Goal: Task Accomplishment & Management: Complete application form

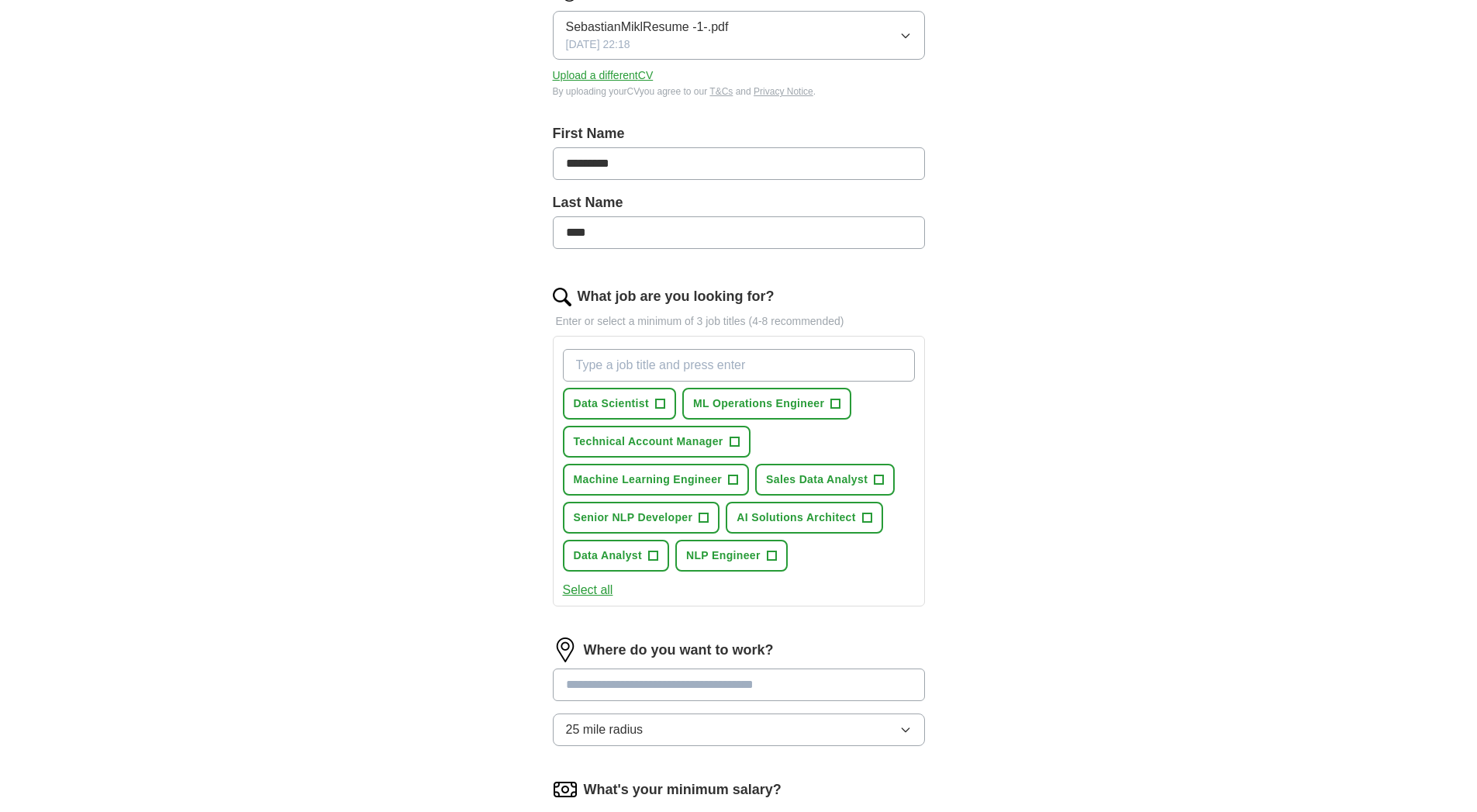
scroll to position [243, 0]
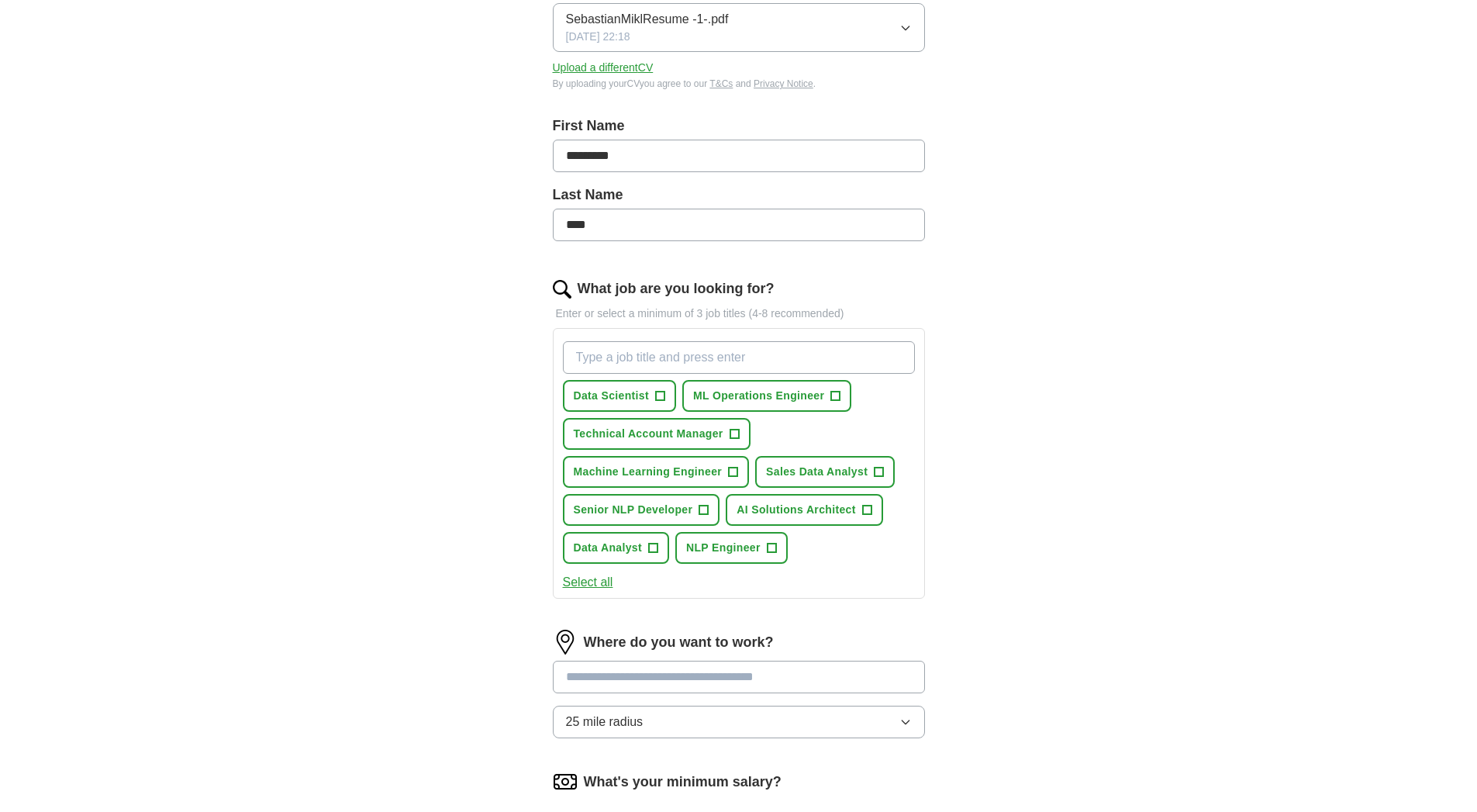
click at [594, 582] on button "Select all" at bounding box center [588, 582] width 50 height 19
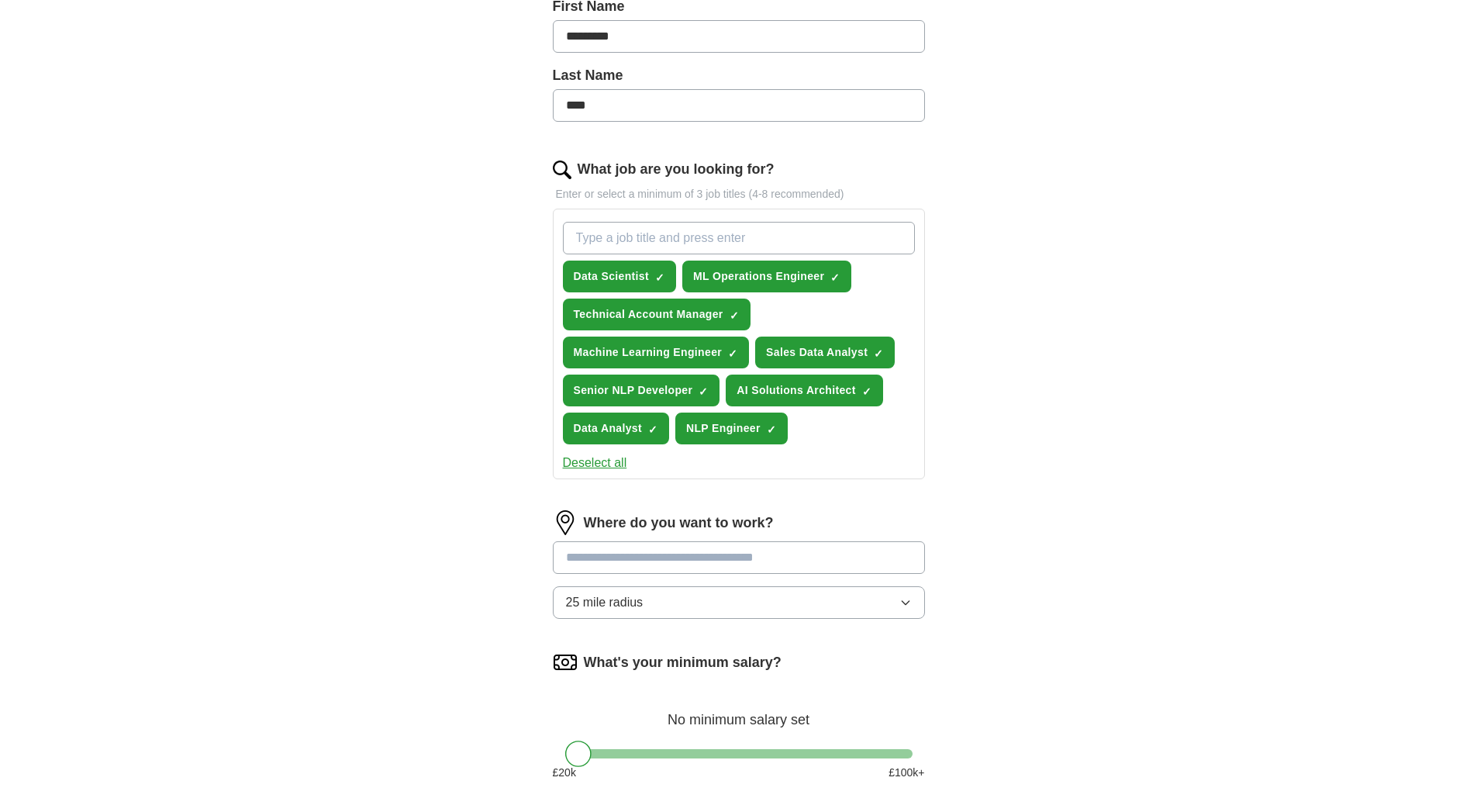
scroll to position [368, 0]
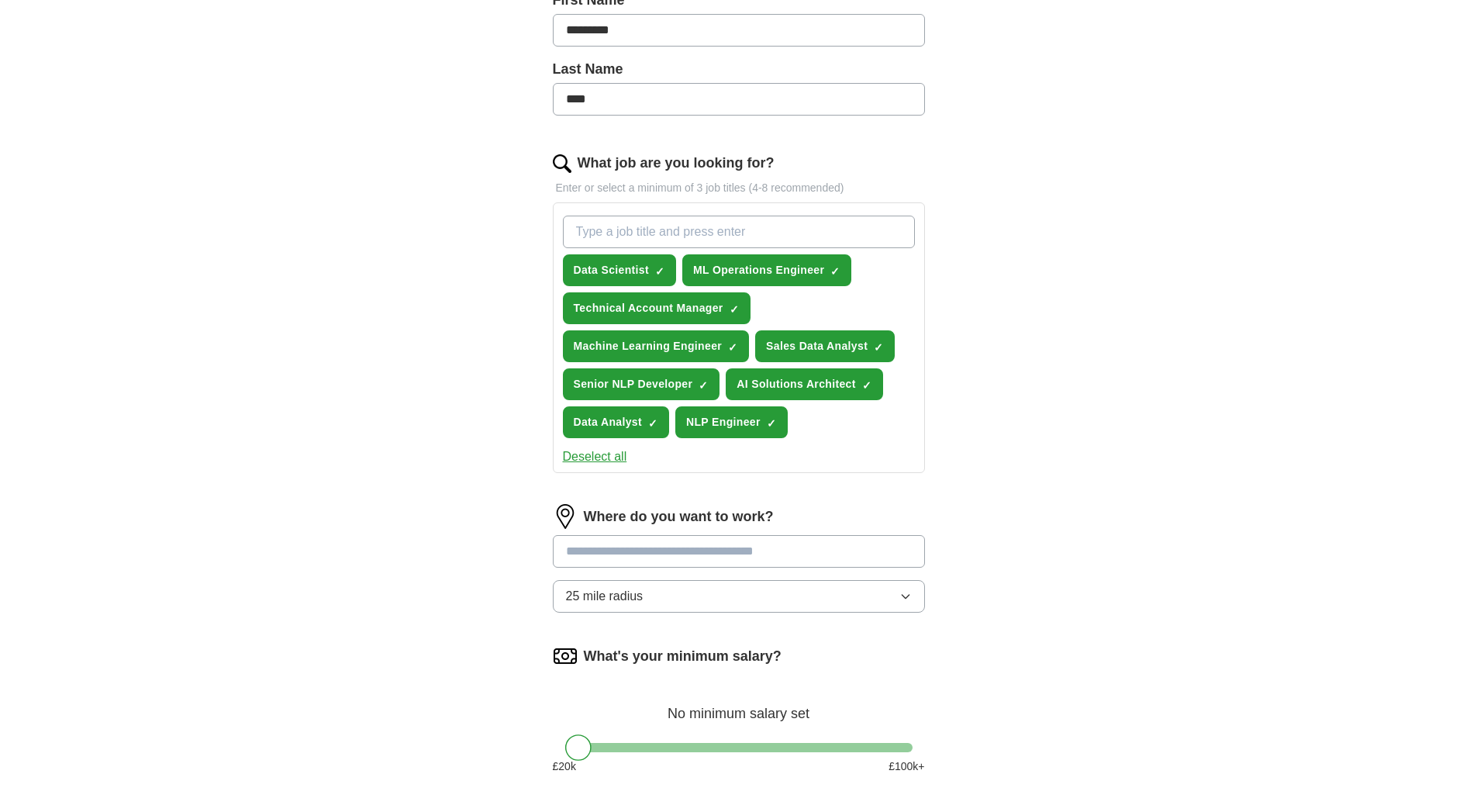
click at [726, 583] on button "25 mile radius" at bounding box center [739, 596] width 372 height 33
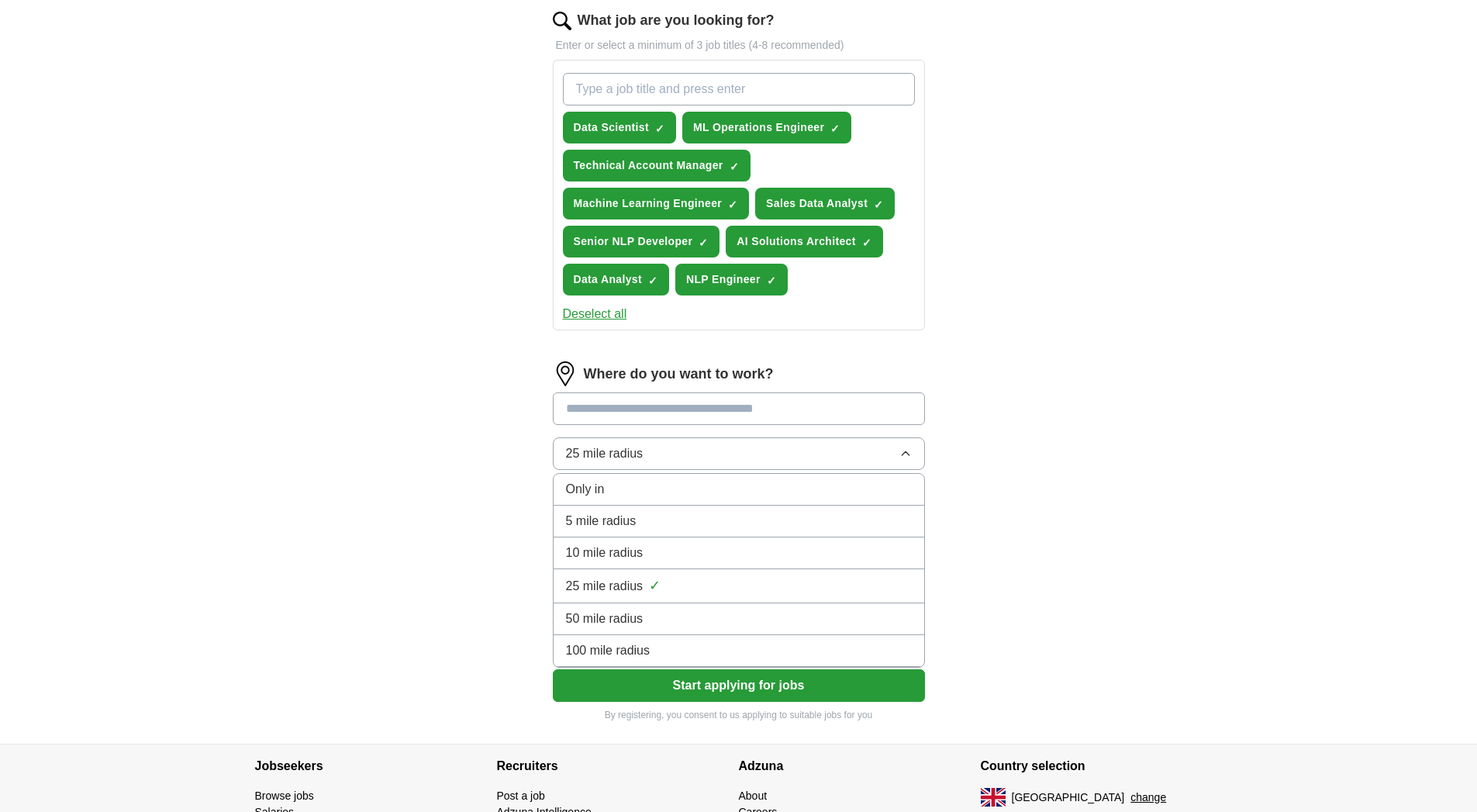
scroll to position [519, 0]
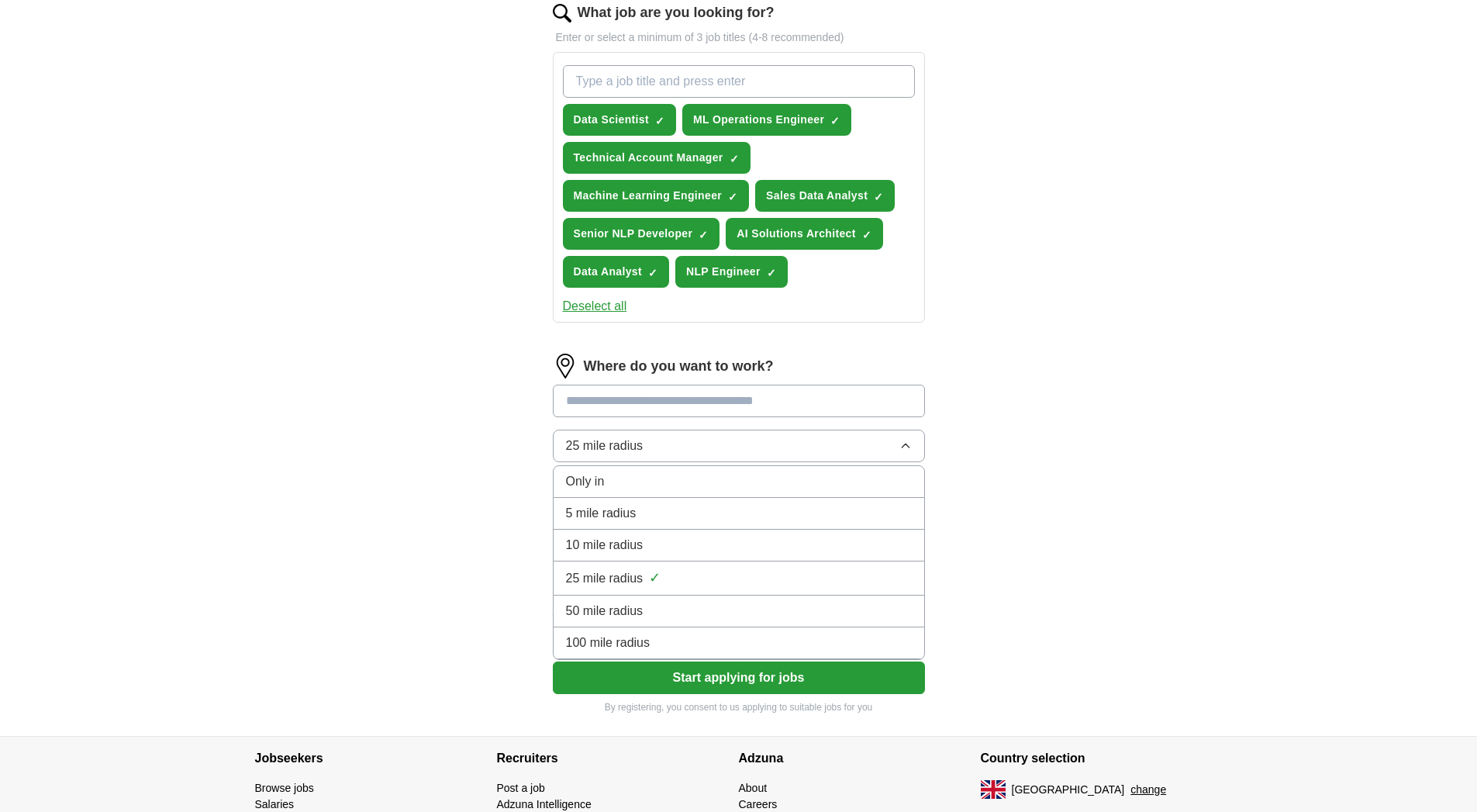
click at [635, 403] on input at bounding box center [739, 401] width 372 height 33
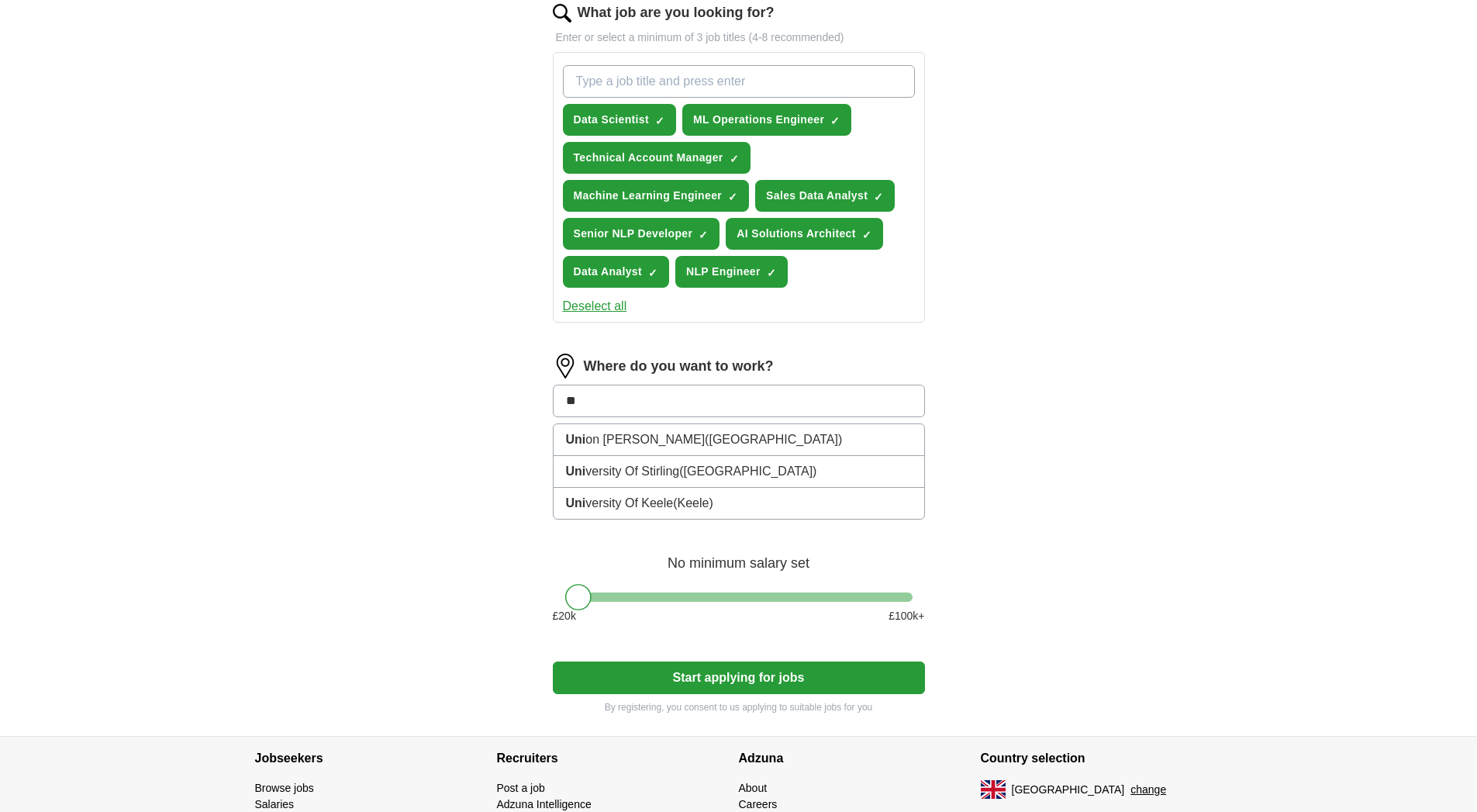
type input "*"
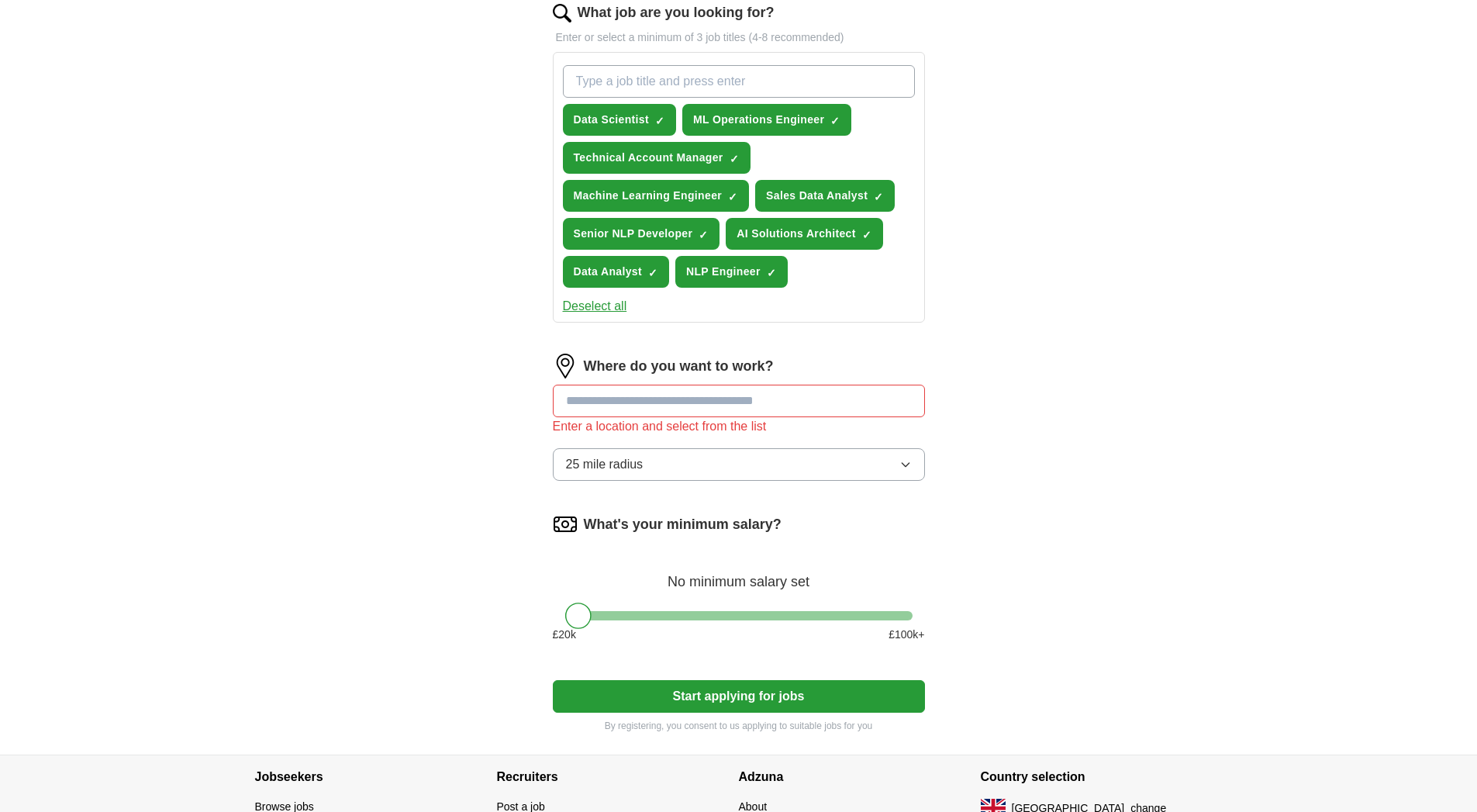
click at [653, 447] on div "Where do you want to work? Enter a location and select from the list 25 mile ra…" at bounding box center [739, 423] width 372 height 140
click at [697, 402] on input at bounding box center [739, 401] width 372 height 33
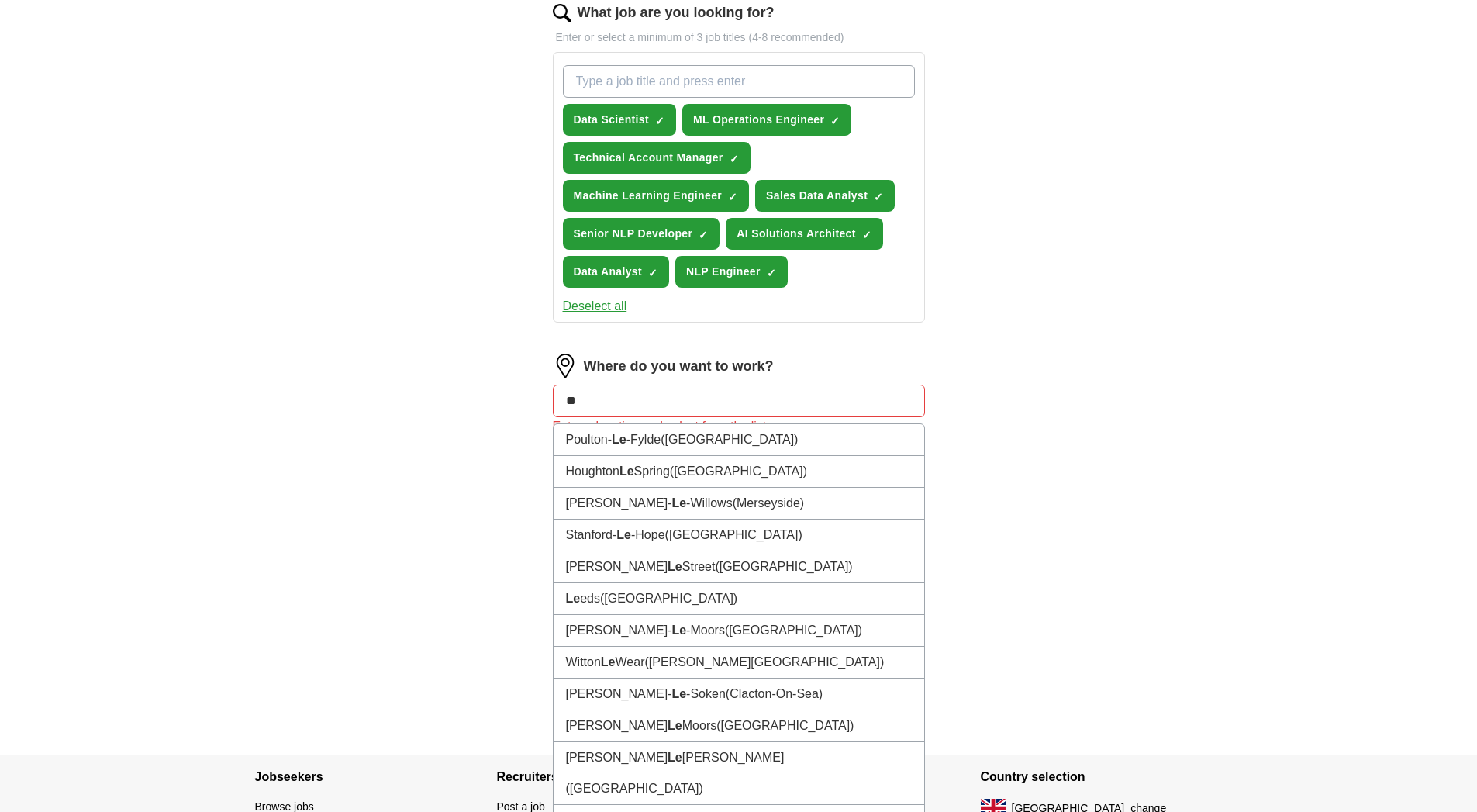
type input "*"
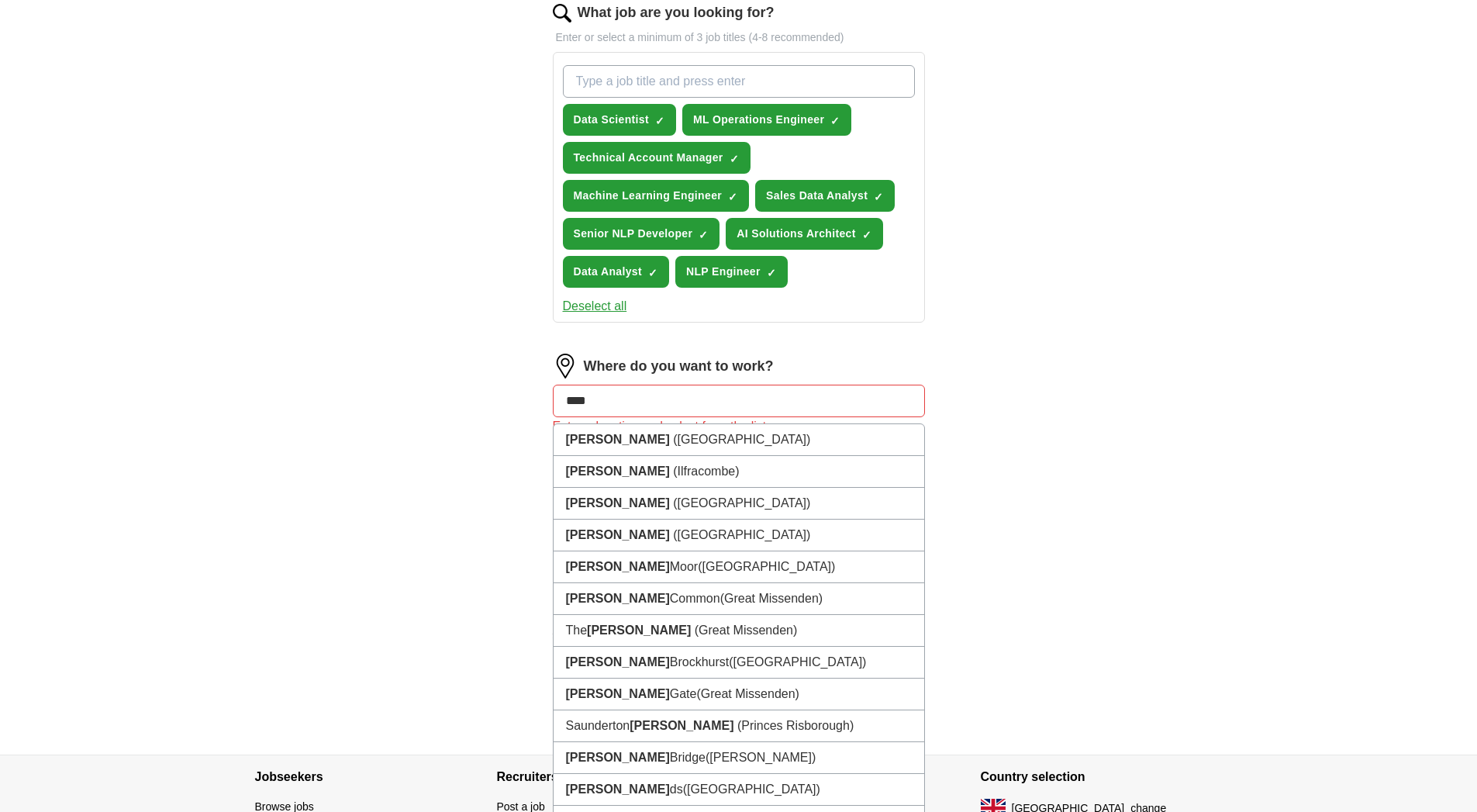
type input "*****"
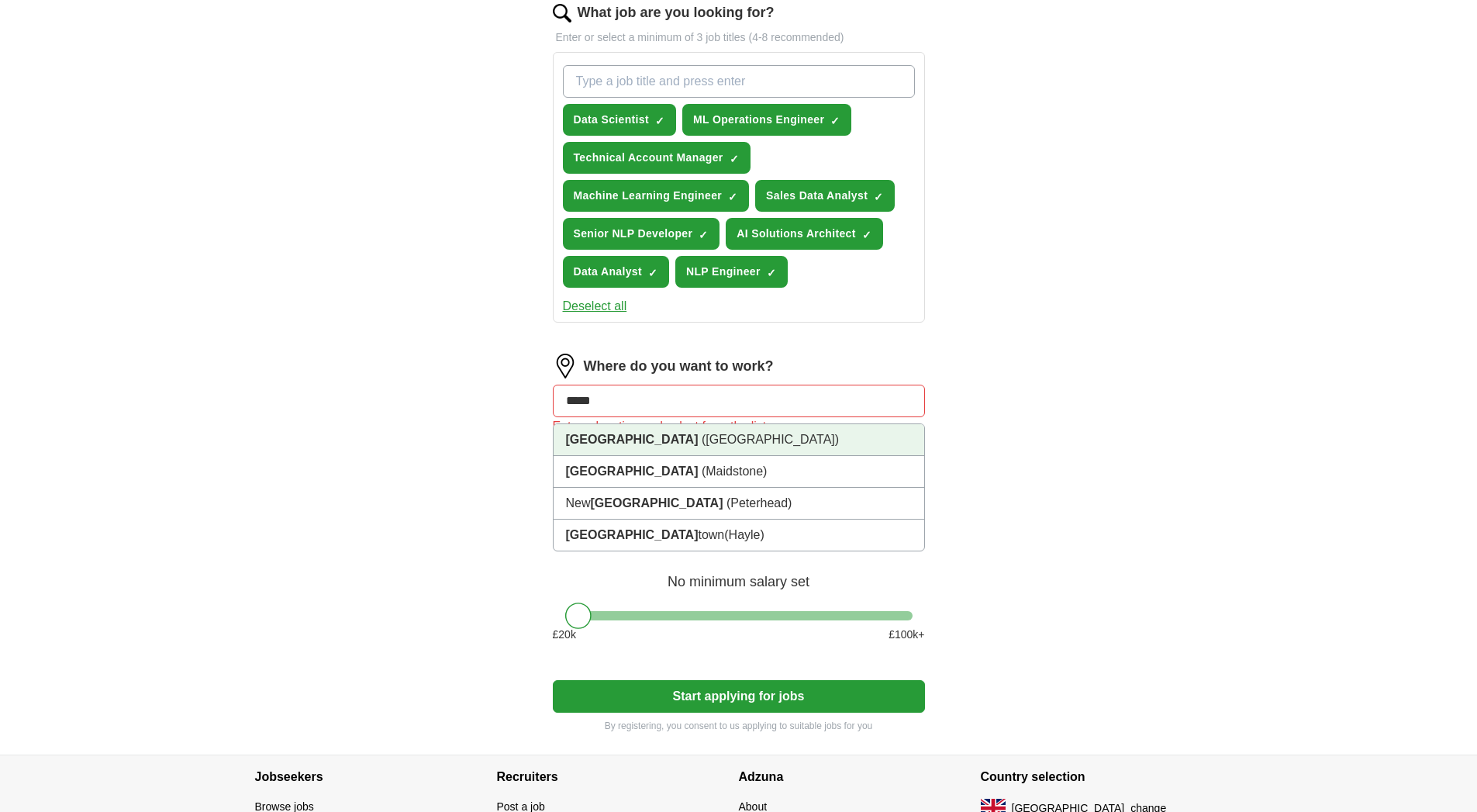
click at [702, 433] on span "([GEOGRAPHIC_DATA])" at bounding box center [770, 439] width 137 height 13
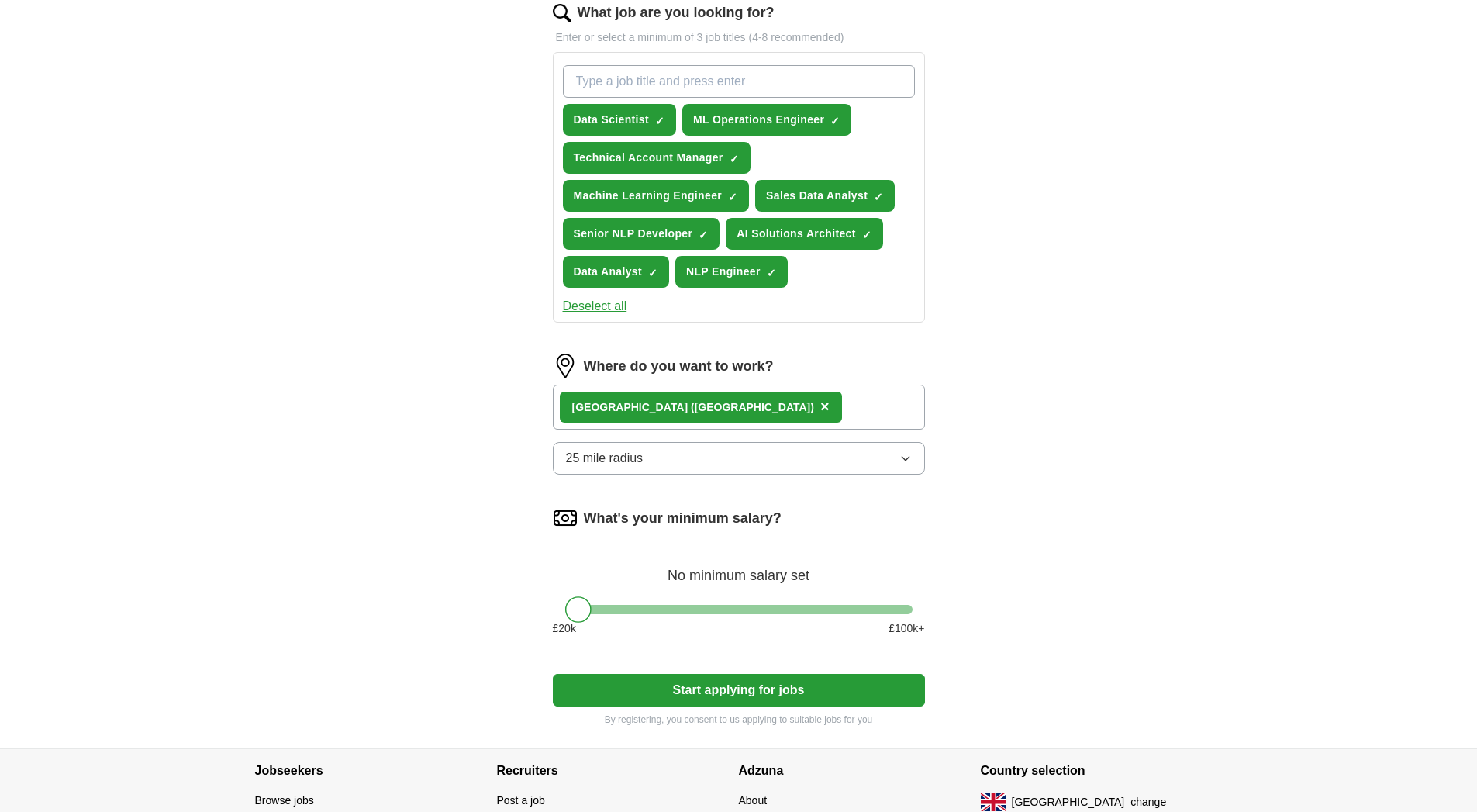
click at [766, 409] on div "[GEOGRAPHIC_DATA] ([GEOGRAPHIC_DATA]) ×" at bounding box center [739, 407] width 372 height 45
click at [720, 420] on div "[GEOGRAPHIC_DATA] ([GEOGRAPHIC_DATA]) ×" at bounding box center [739, 407] width 372 height 45
click at [767, 408] on div "[GEOGRAPHIC_DATA] ([GEOGRAPHIC_DATA]) ×" at bounding box center [739, 407] width 372 height 45
click at [679, 454] on button "25 mile radius" at bounding box center [739, 458] width 372 height 33
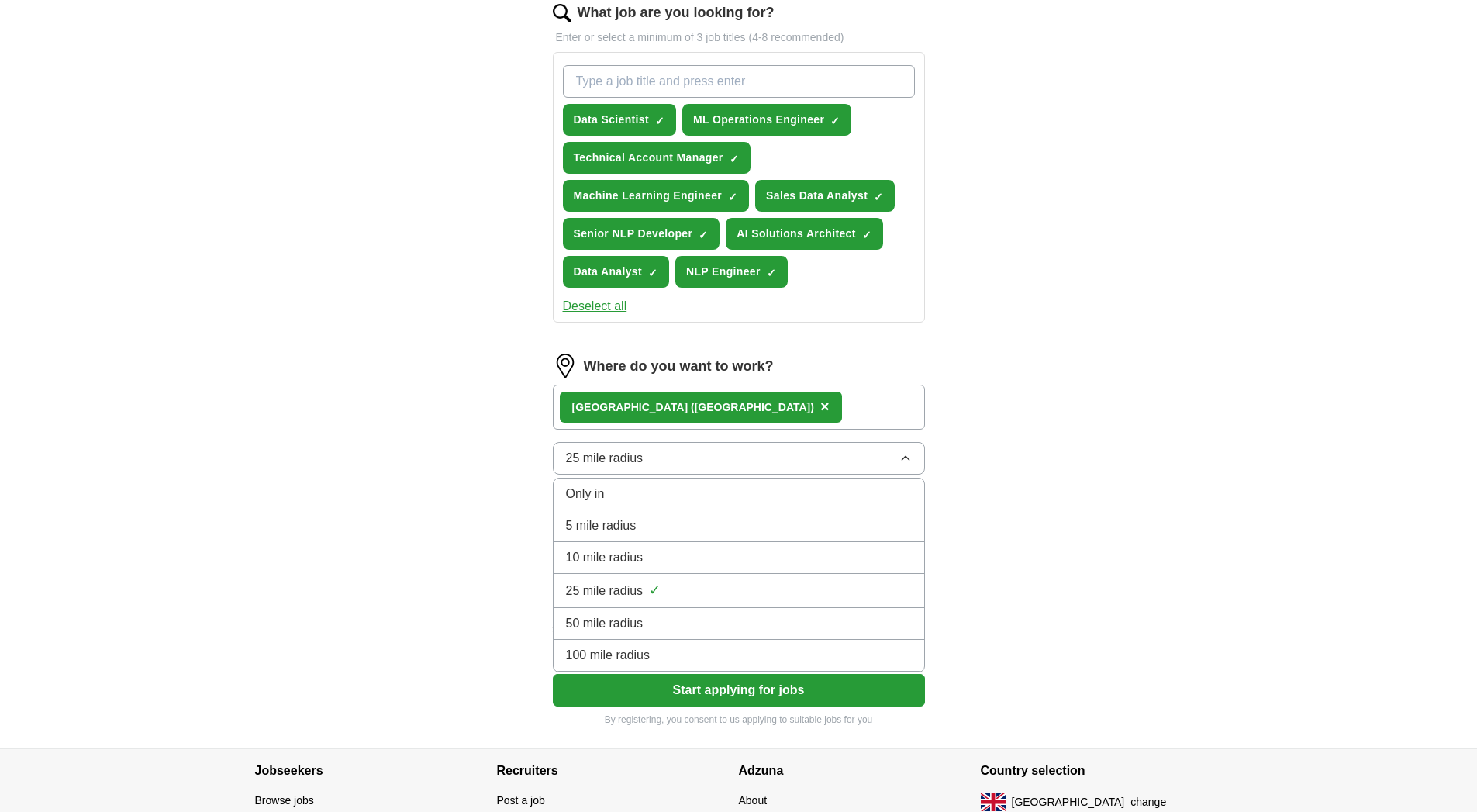
click at [600, 662] on span "100 mile radius" at bounding box center [608, 655] width 85 height 19
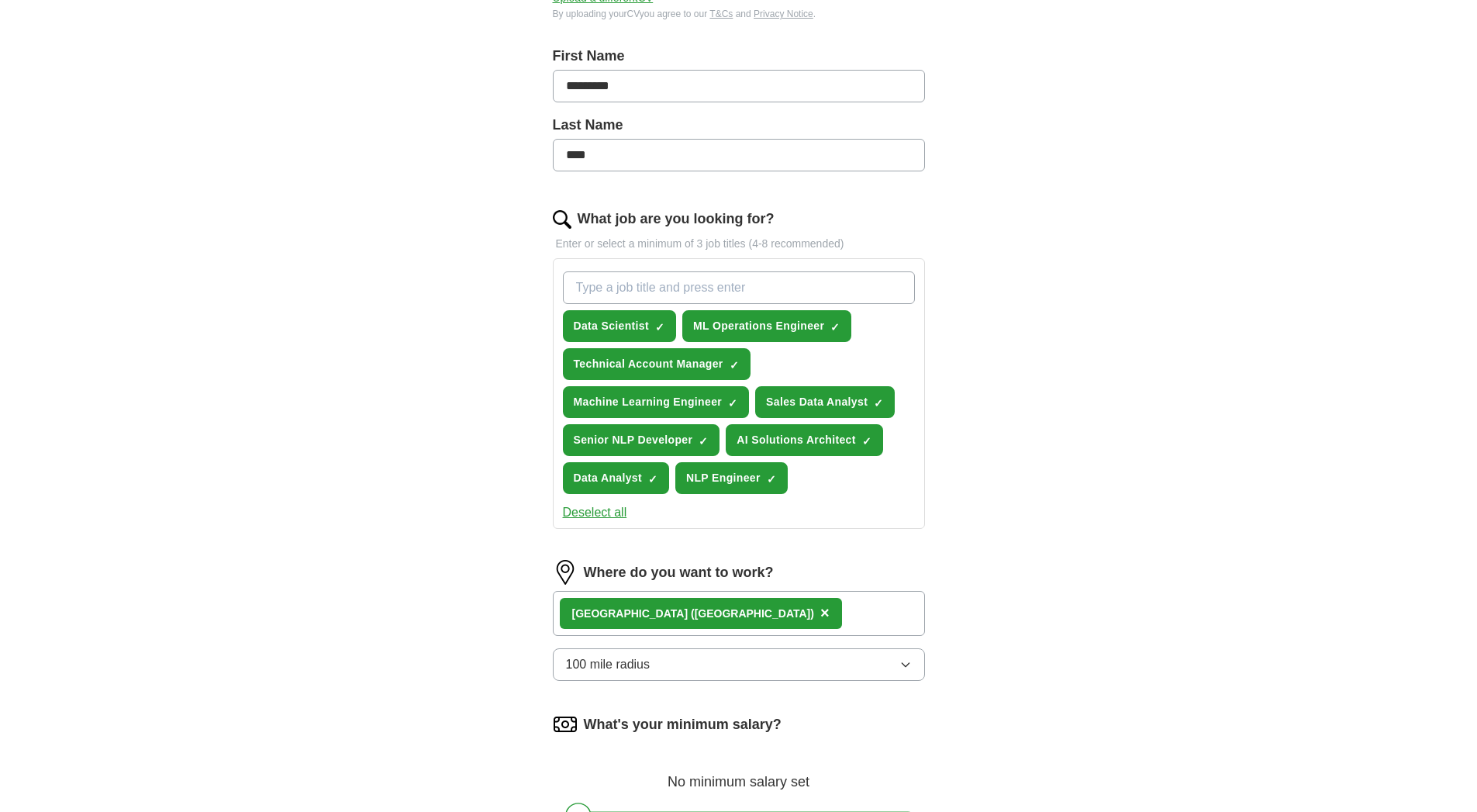
scroll to position [628, 0]
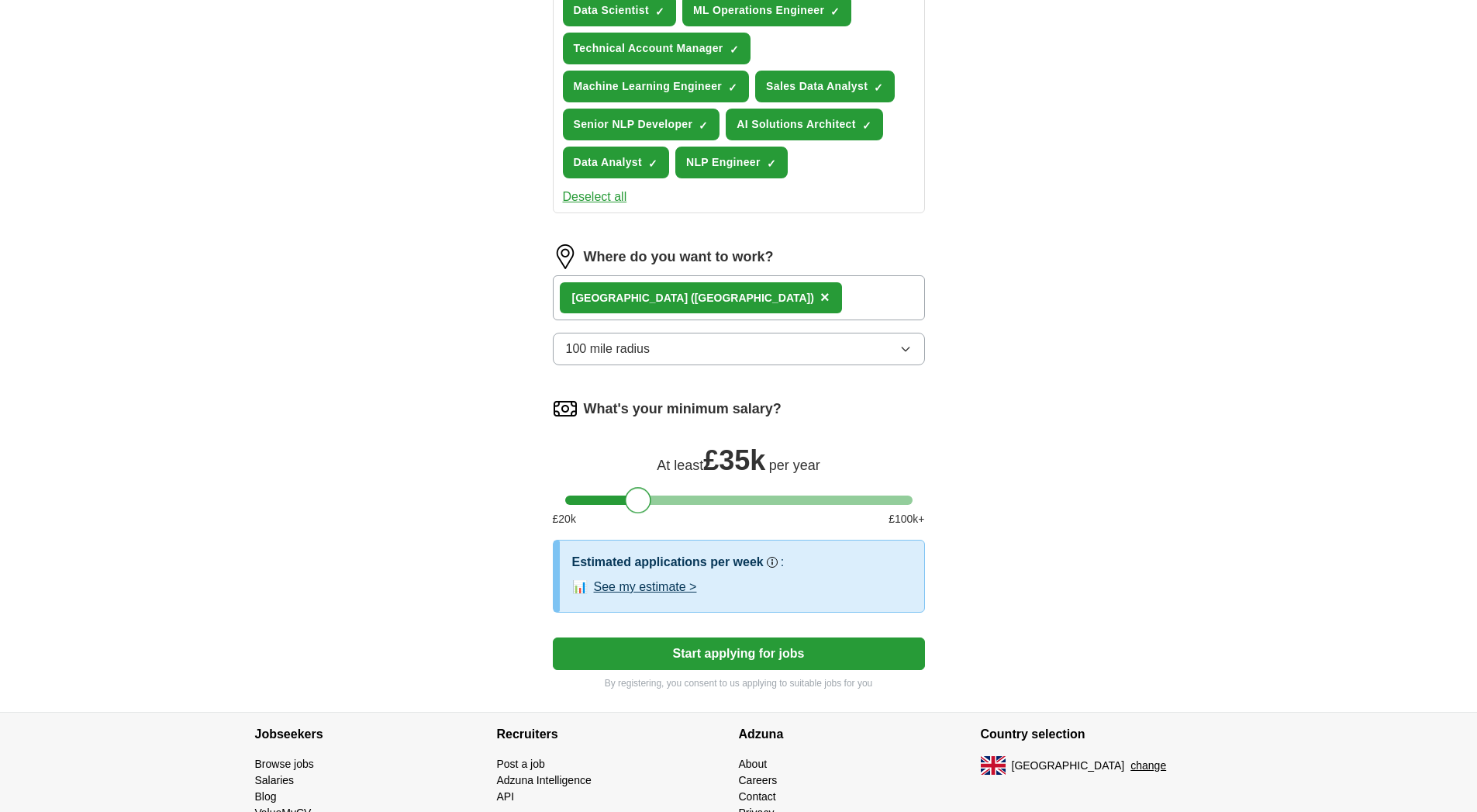
drag, startPoint x: 575, startPoint y: 500, endPoint x: 635, endPoint y: 501, distance: 60.0
click at [635, 501] on div at bounding box center [638, 500] width 26 height 26
click at [640, 588] on button "See my estimate >" at bounding box center [645, 587] width 103 height 19
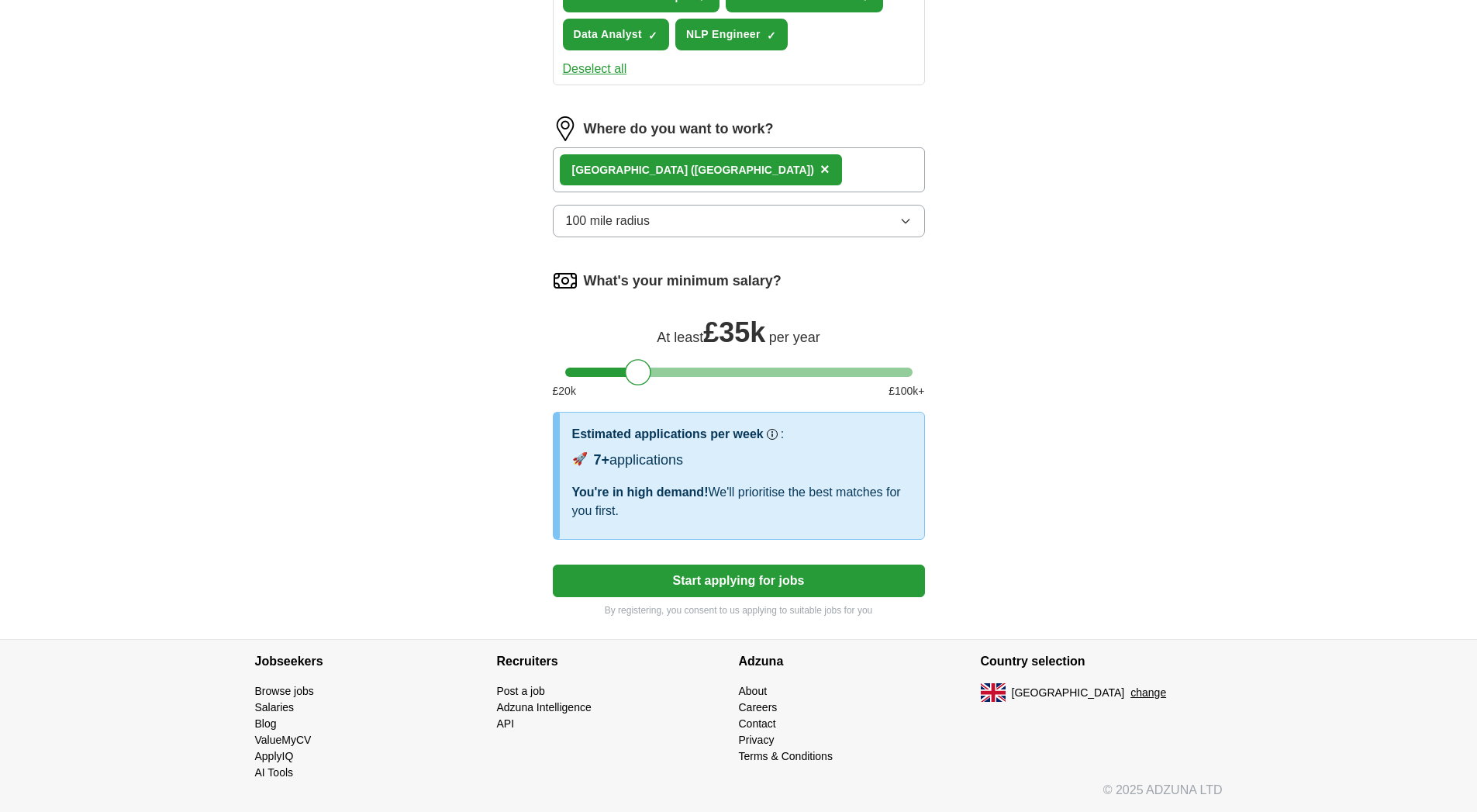
scroll to position [750, 0]
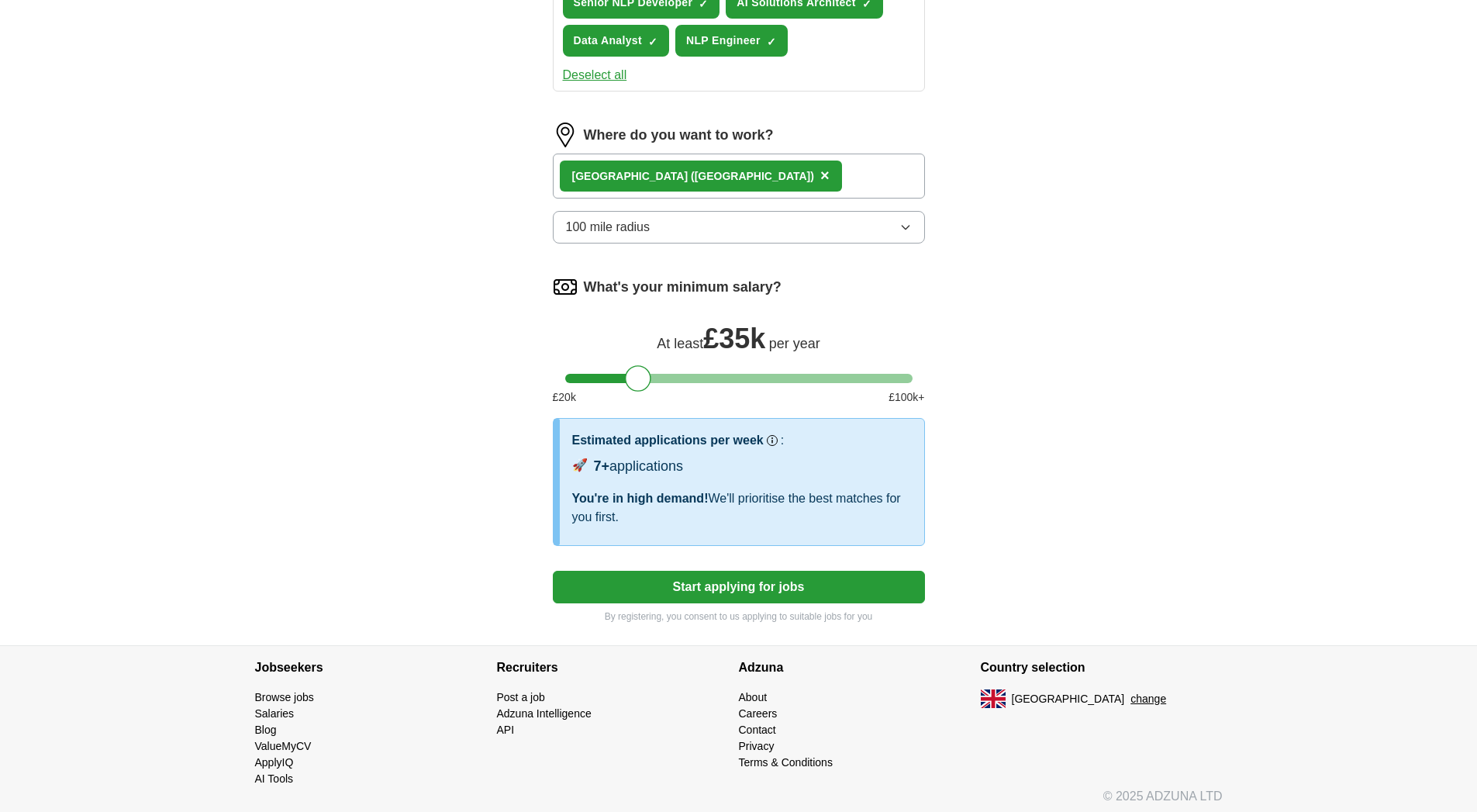
click at [722, 587] on button "Start applying for jobs" at bounding box center [739, 587] width 372 height 33
select select "**"
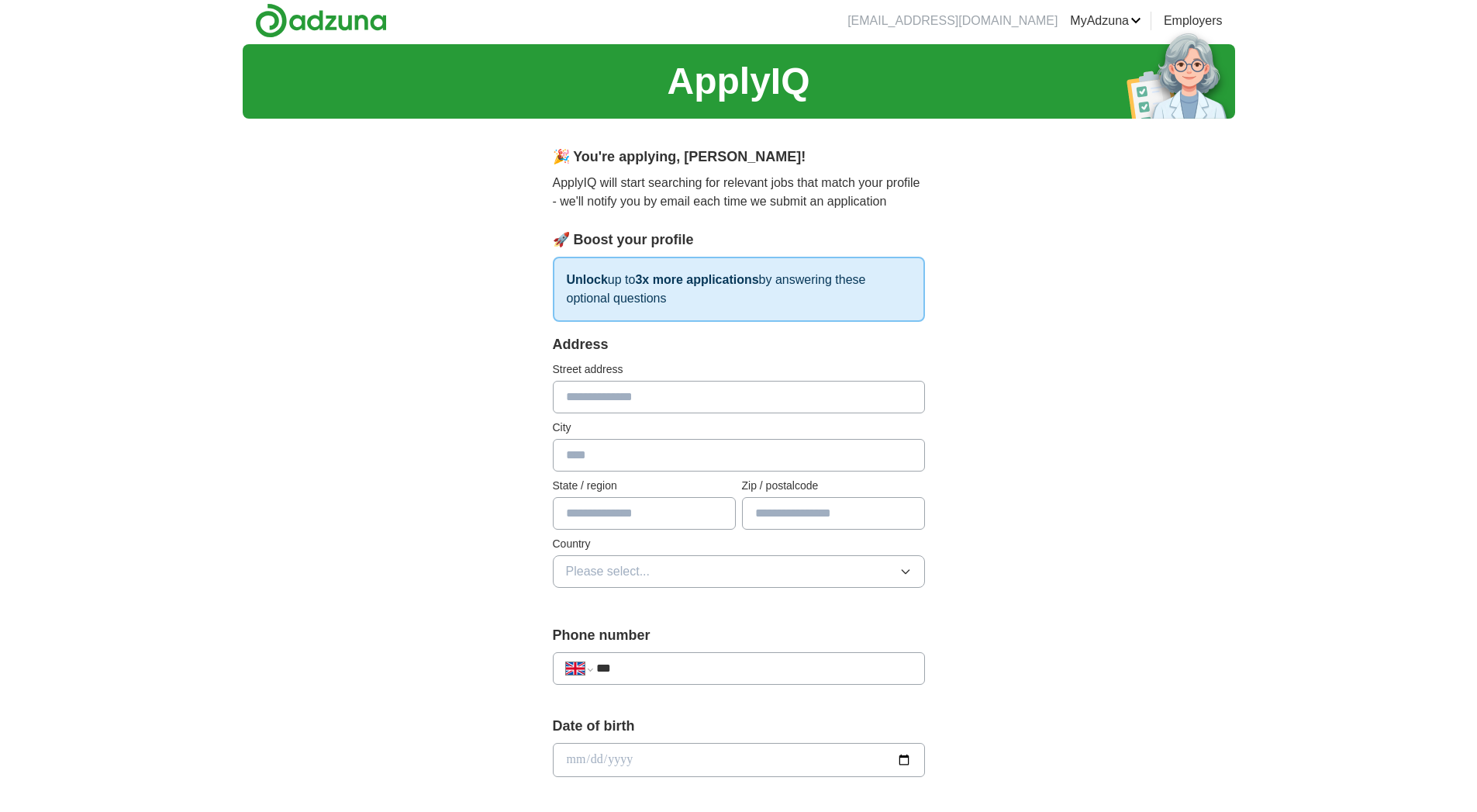
scroll to position [0, 0]
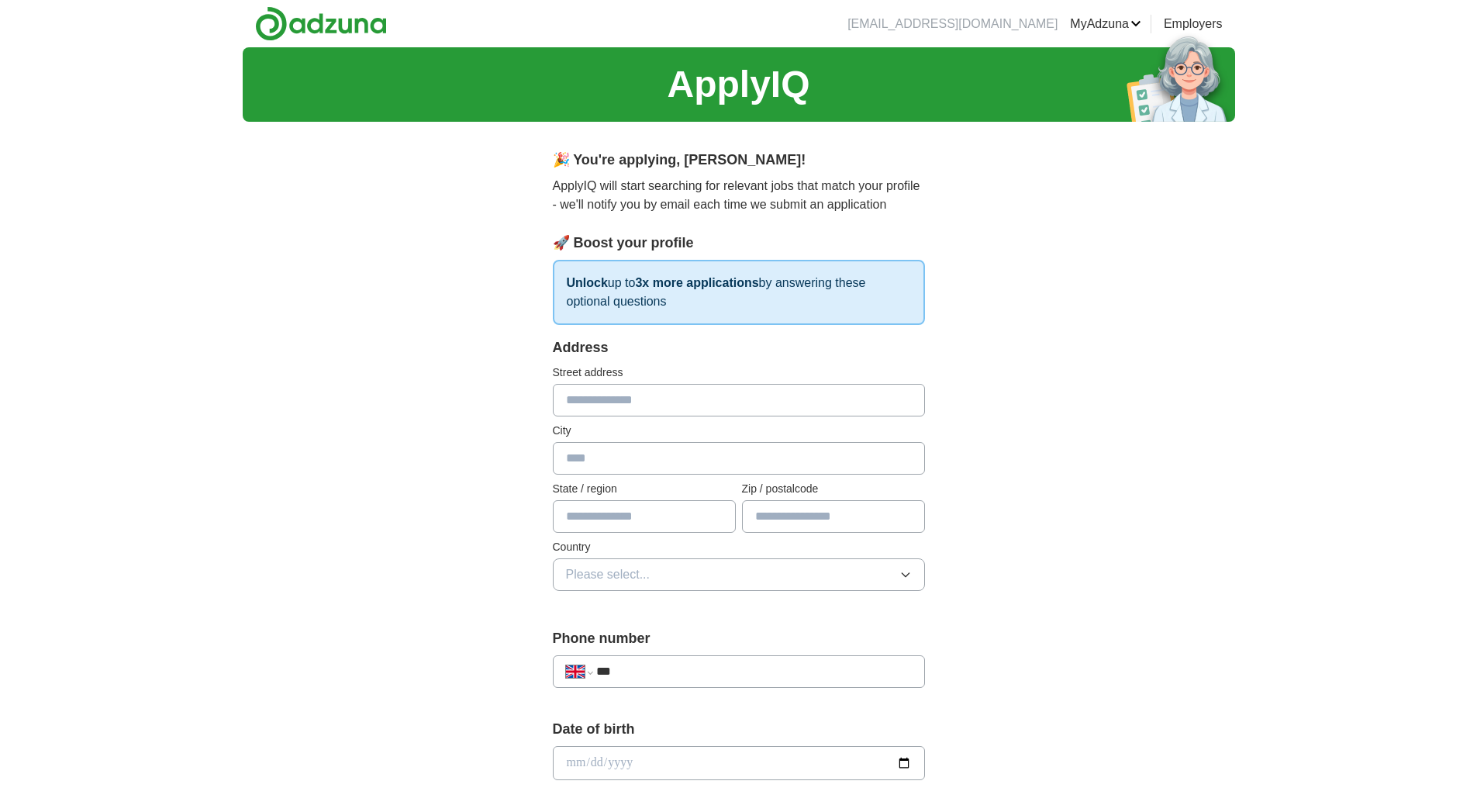
click at [633, 400] on input "text" at bounding box center [739, 400] width 372 height 33
type input "**********"
type input "****"
type input "**********"
type input "*******"
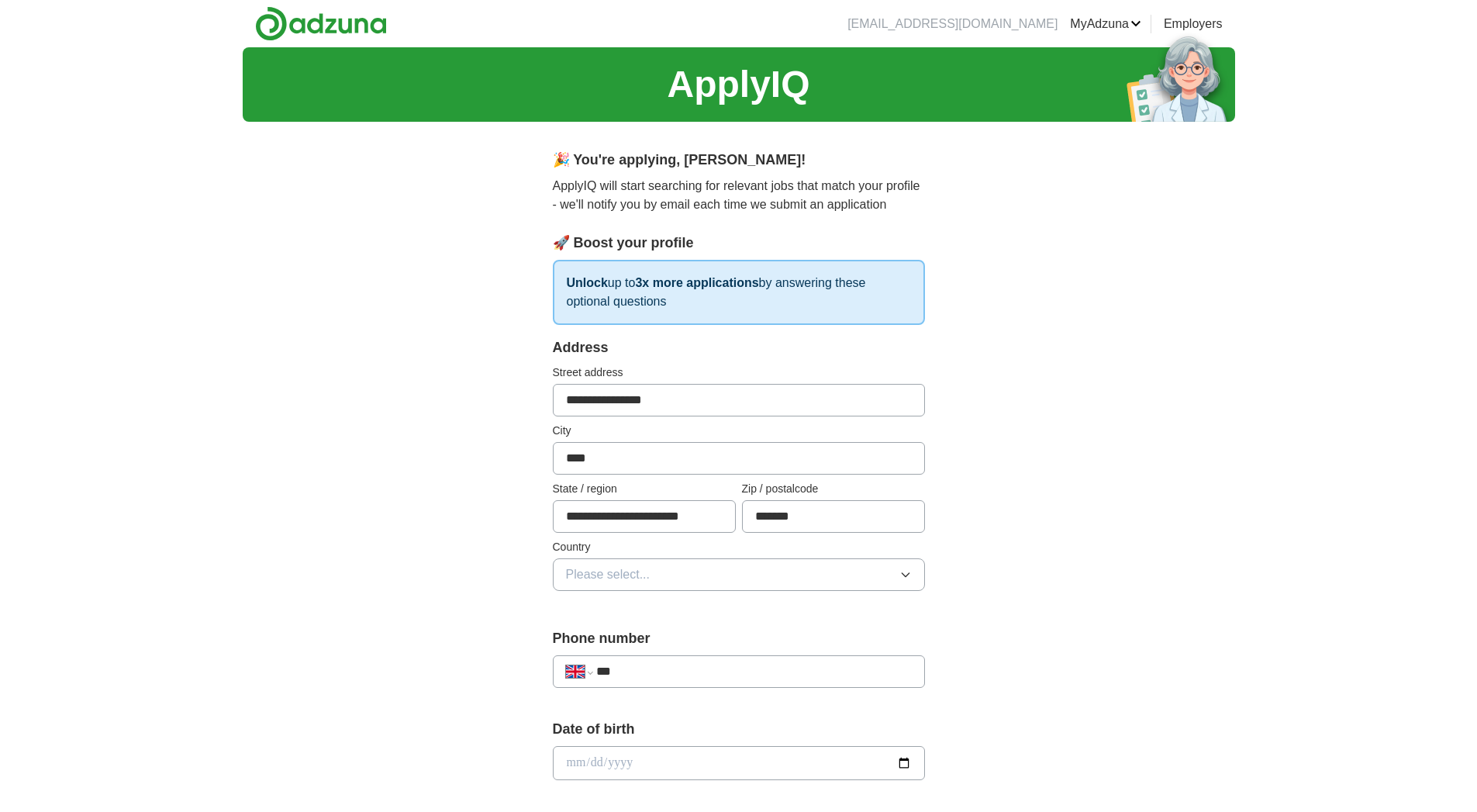
click at [642, 563] on button "Please select..." at bounding box center [739, 575] width 372 height 33
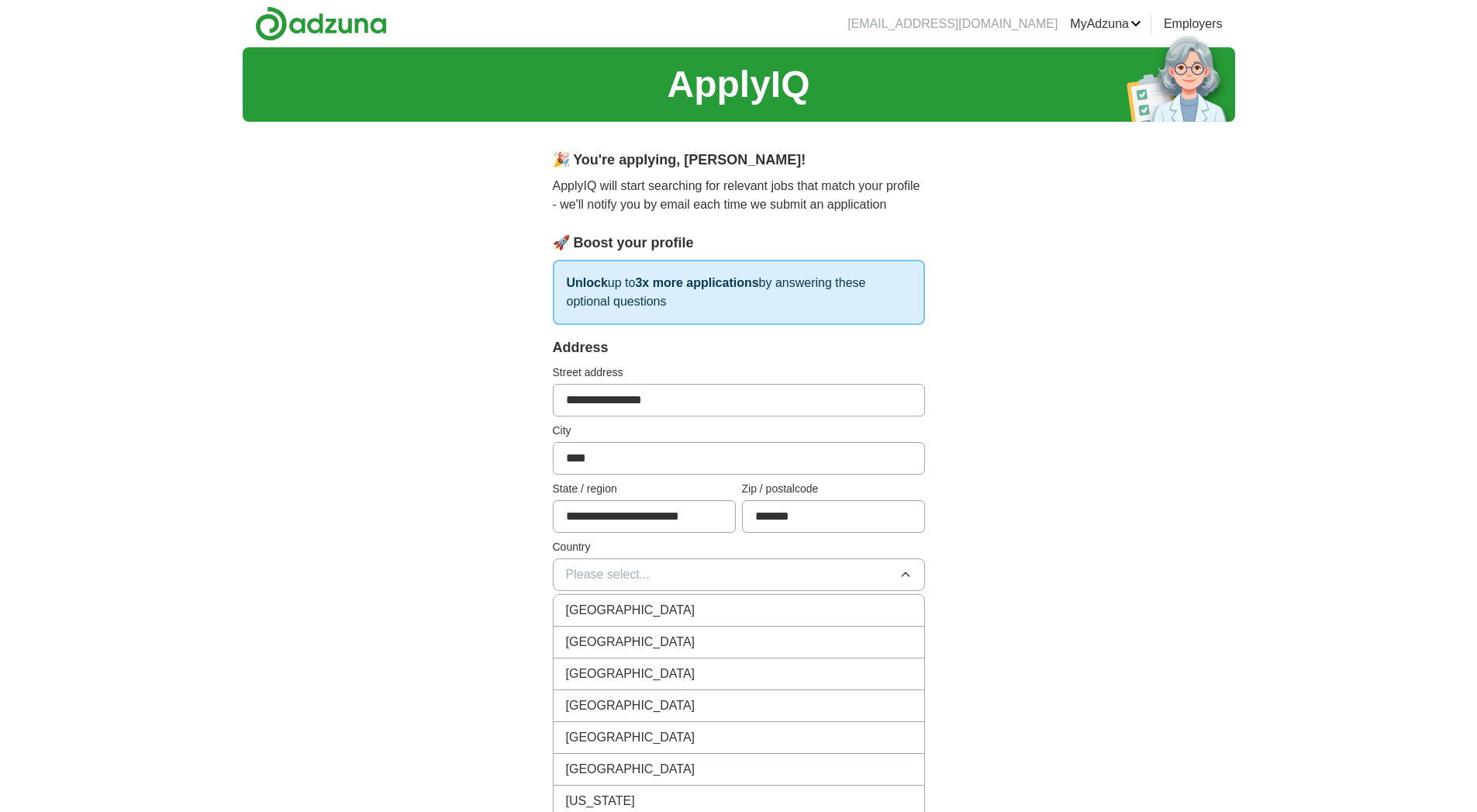
click at [643, 607] on span "[GEOGRAPHIC_DATA]" at bounding box center [631, 610] width 130 height 19
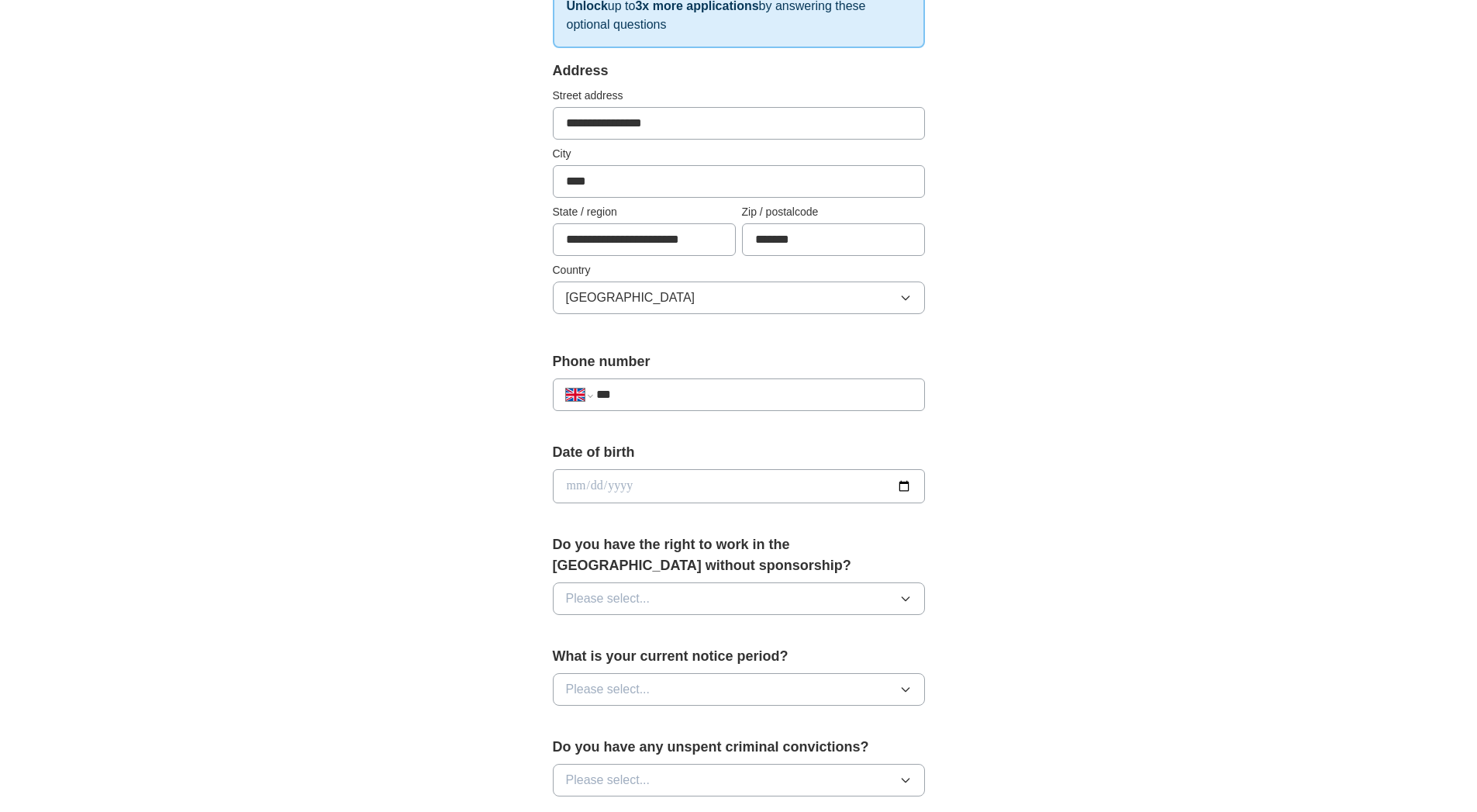
scroll to position [283, 0]
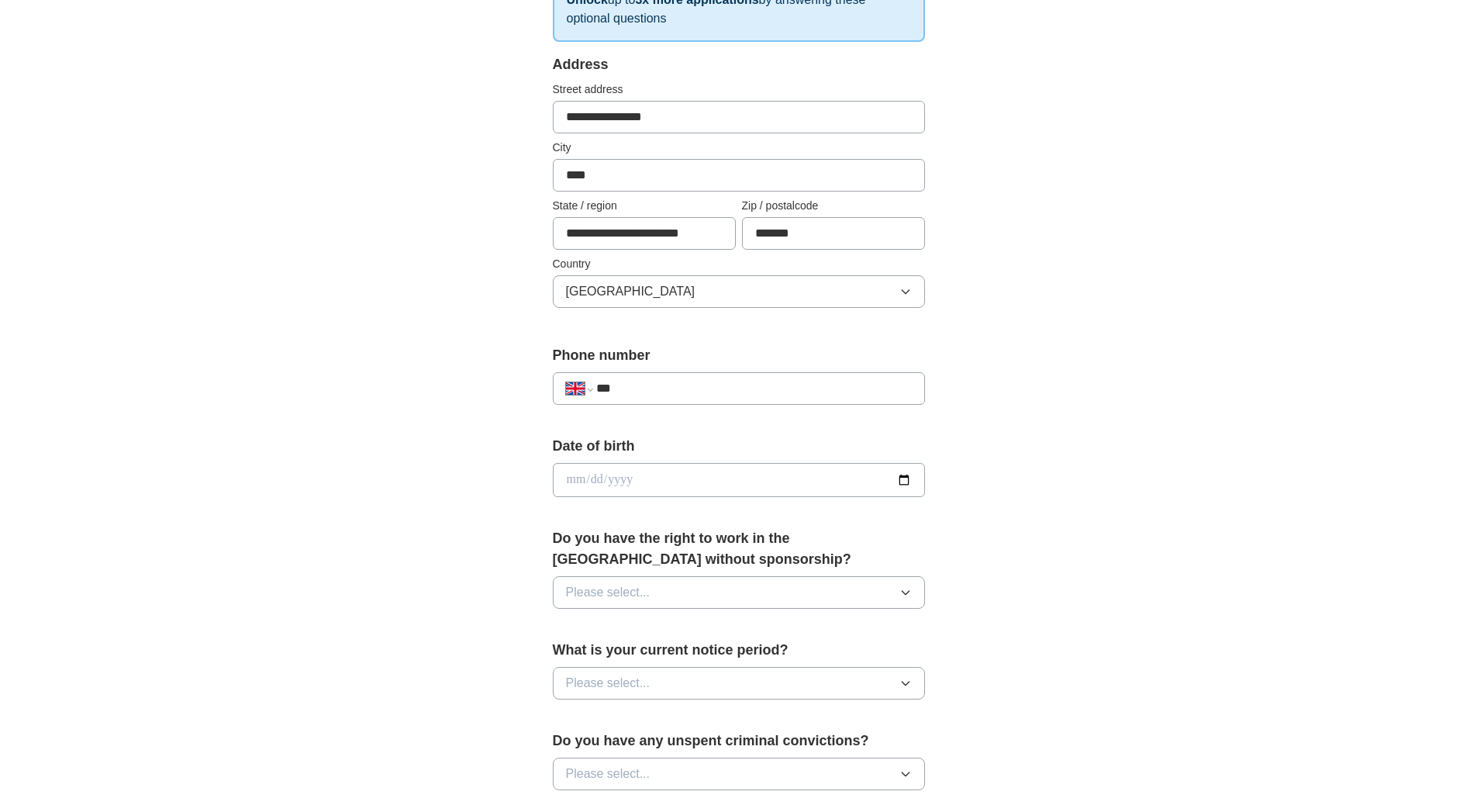
click at [669, 382] on input "***" at bounding box center [754, 389] width 315 height 19
type input "**********"
click at [669, 478] on input "date" at bounding box center [739, 480] width 372 height 34
click at [908, 474] on input "date" at bounding box center [739, 480] width 372 height 34
type input "**********"
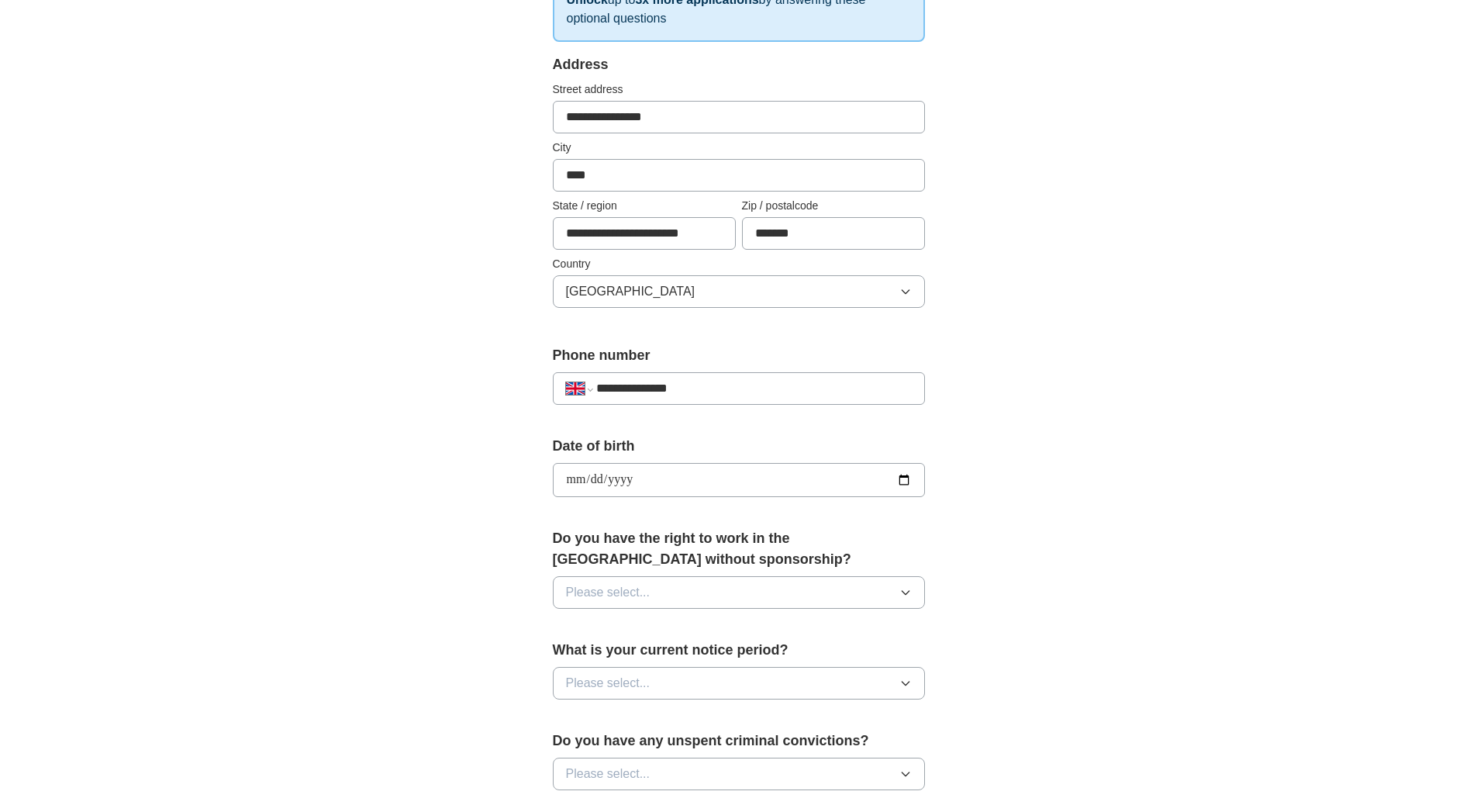
click at [640, 596] on span "Please select..." at bounding box center [608, 593] width 85 height 19
click at [605, 625] on div "Yes" at bounding box center [739, 628] width 346 height 19
click at [662, 686] on button "Please select..." at bounding box center [739, 683] width 372 height 33
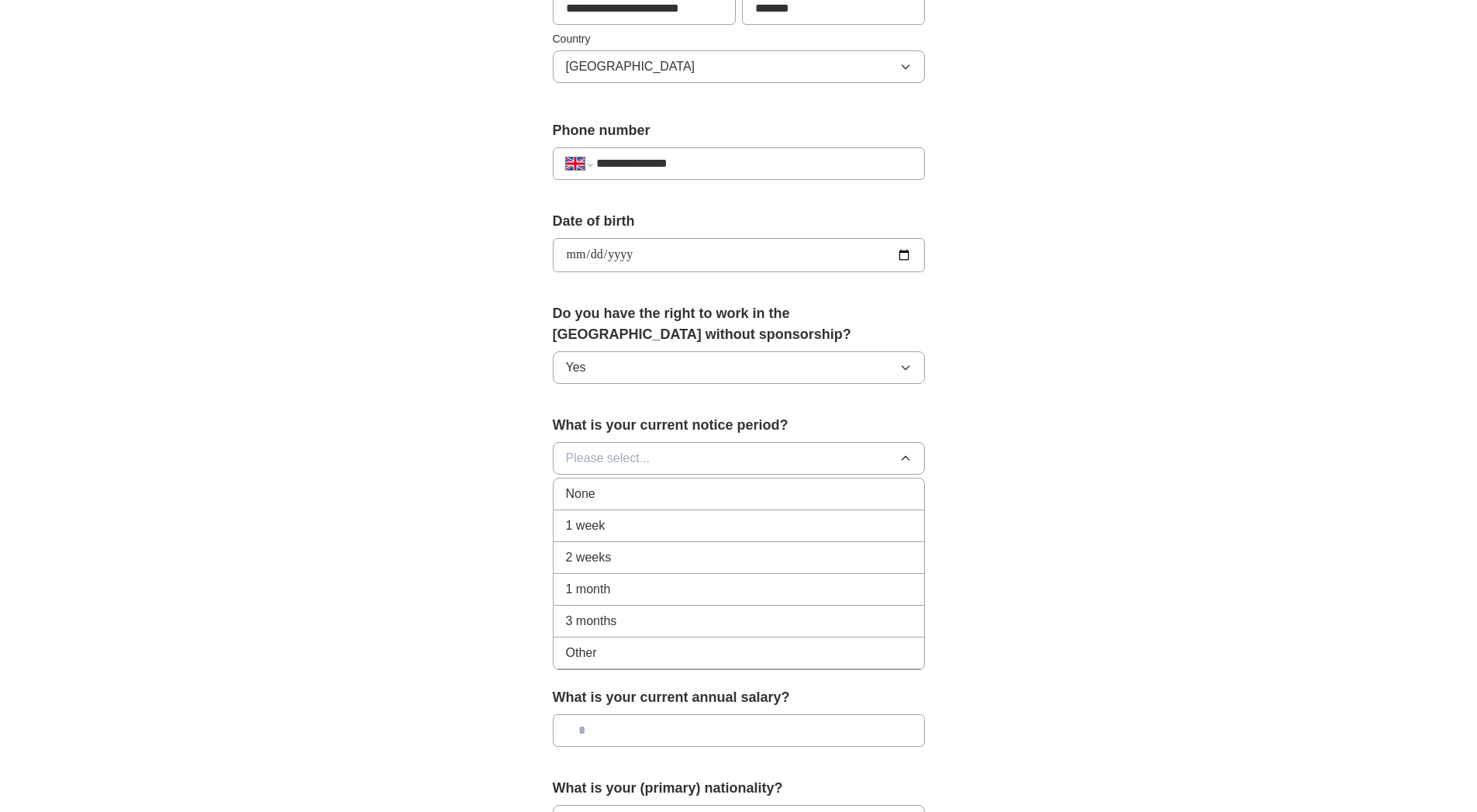
click at [638, 582] on div "1 month" at bounding box center [739, 589] width 346 height 19
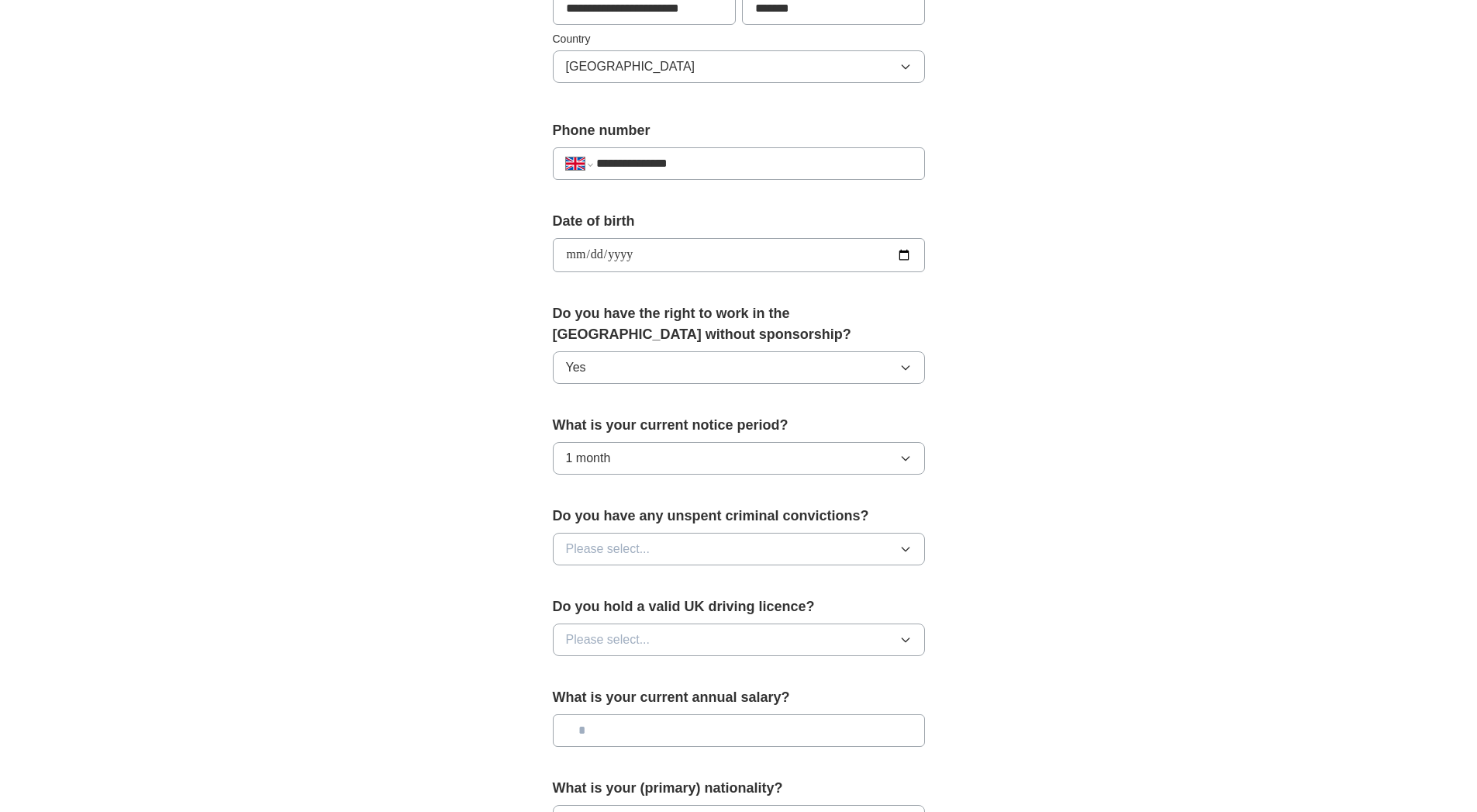
click at [723, 553] on button "Please select..." at bounding box center [739, 549] width 372 height 33
click at [618, 612] on div "No" at bounding box center [739, 617] width 346 height 19
click at [662, 638] on button "Please select..." at bounding box center [739, 640] width 372 height 33
click at [619, 672] on div "Yes" at bounding box center [739, 676] width 346 height 19
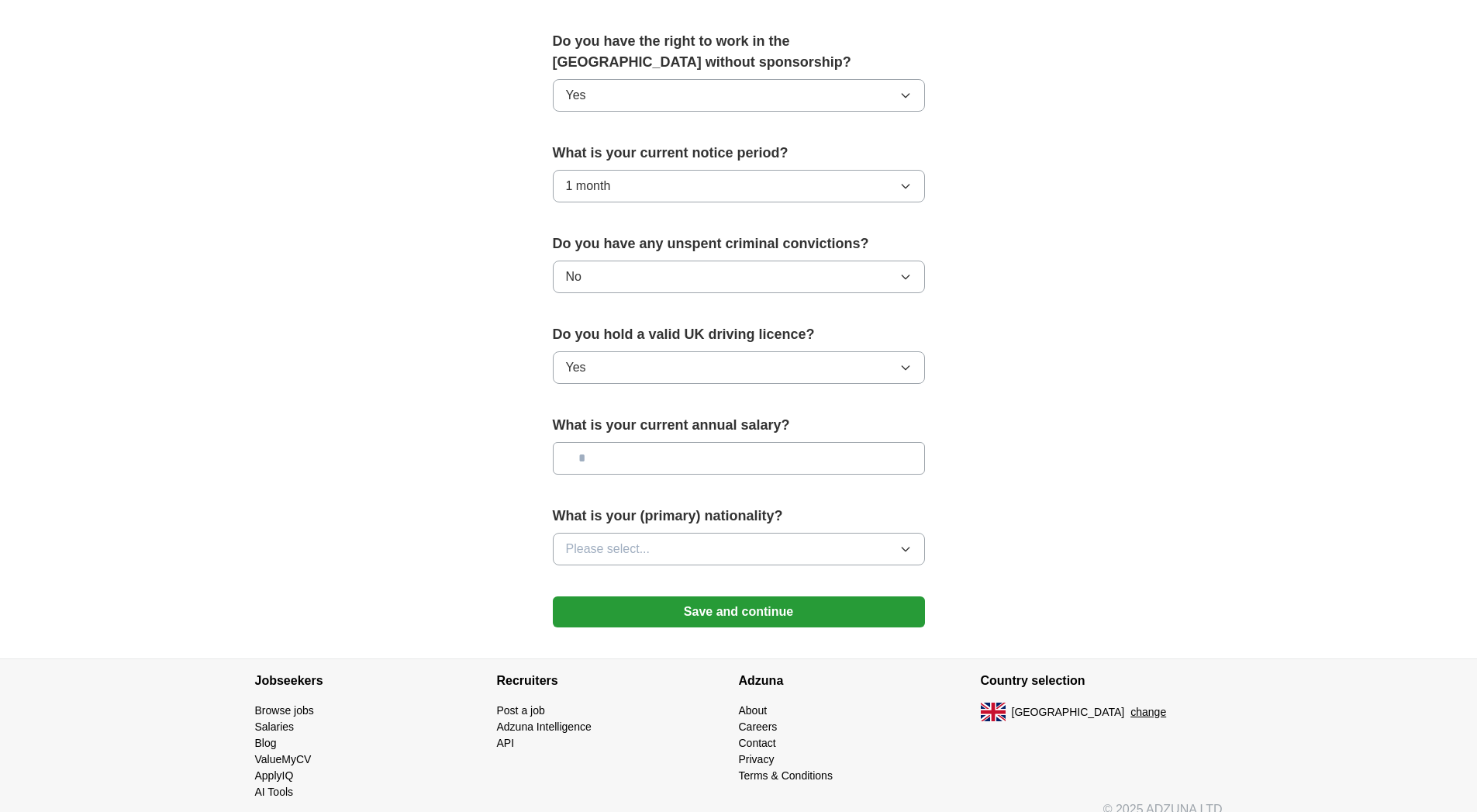
scroll to position [800, 0]
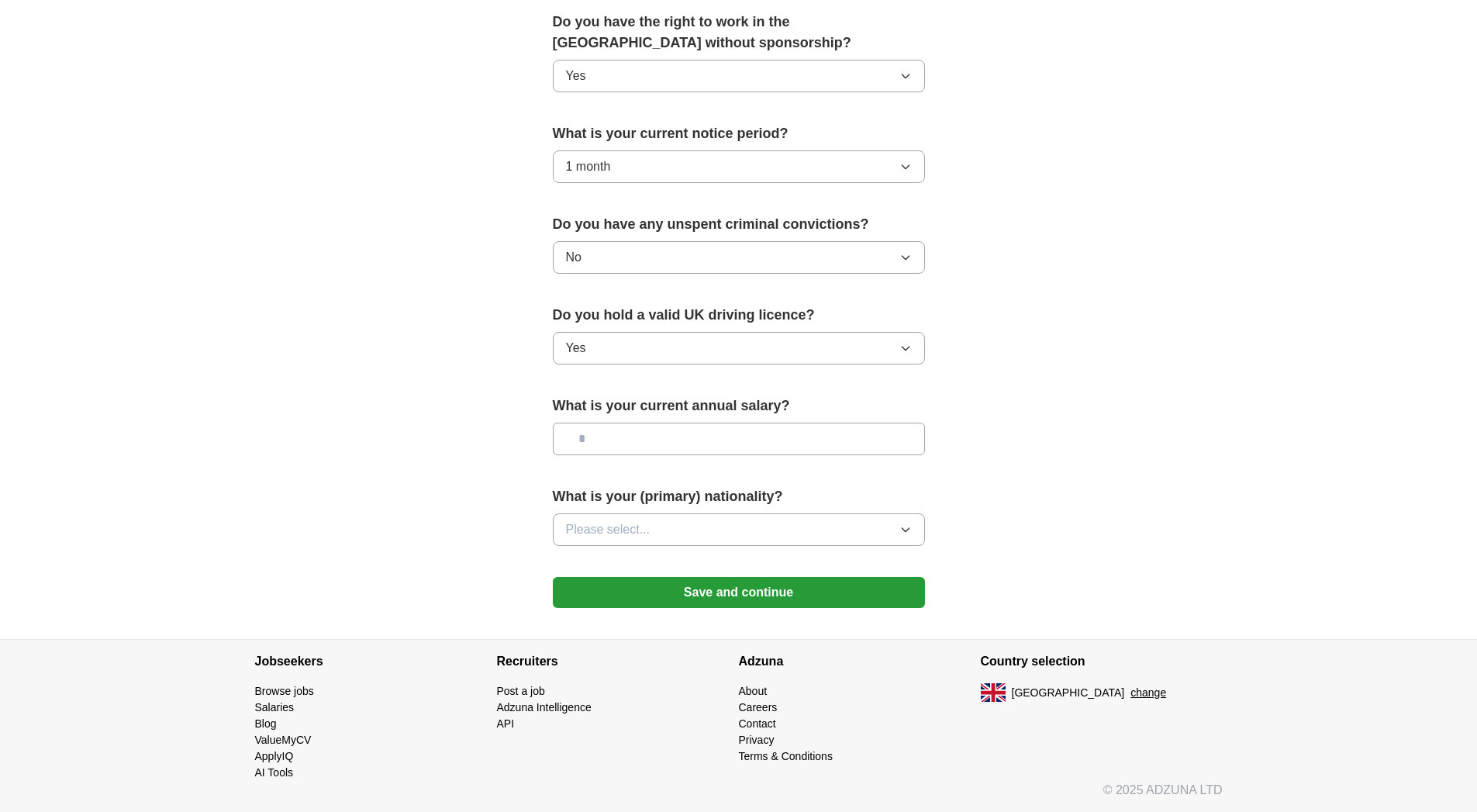
click at [701, 440] on input "text" at bounding box center [739, 439] width 372 height 33
type input "*******"
click at [729, 534] on button "Please select..." at bounding box center [739, 530] width 372 height 33
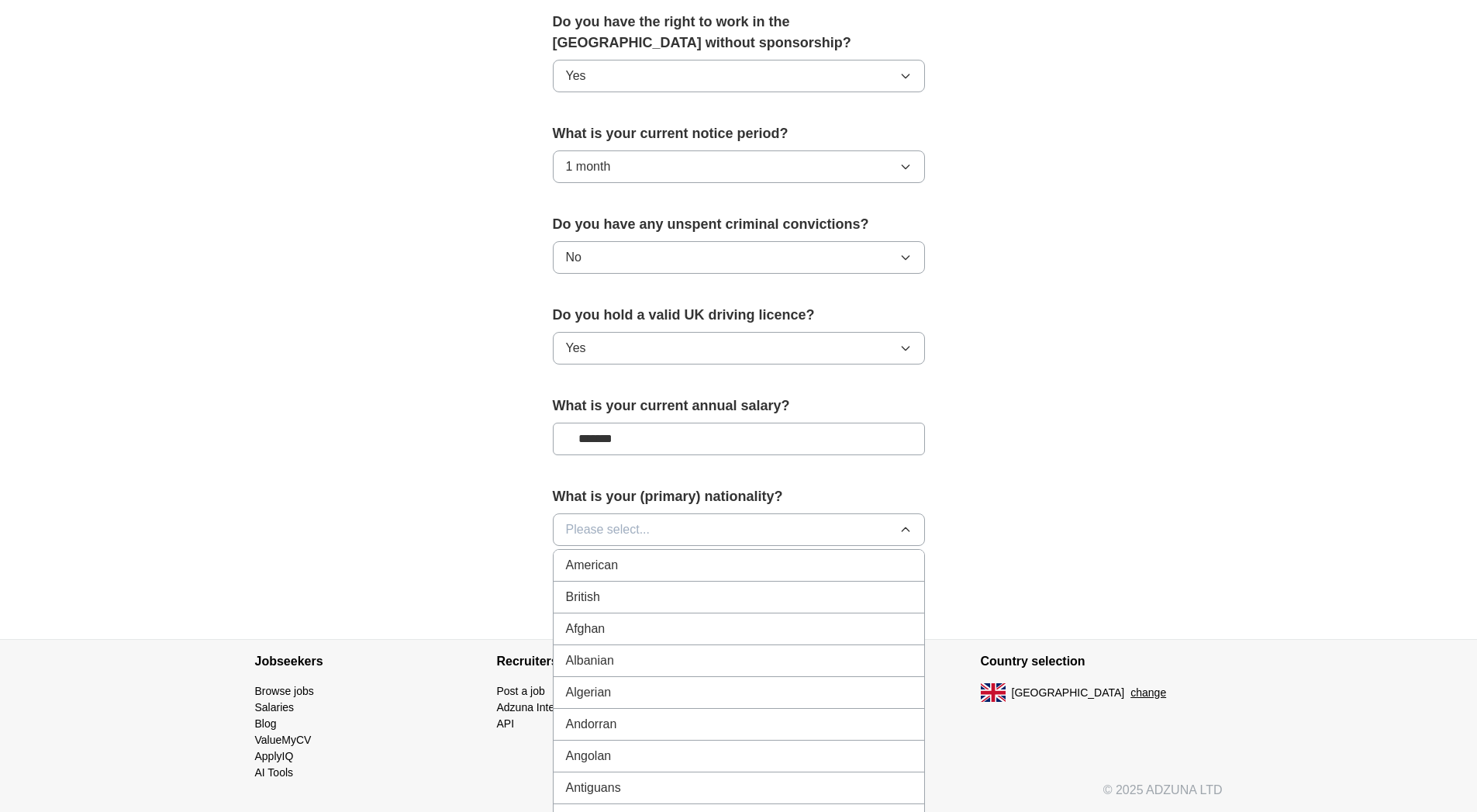
click at [635, 593] on div "British" at bounding box center [739, 597] width 346 height 19
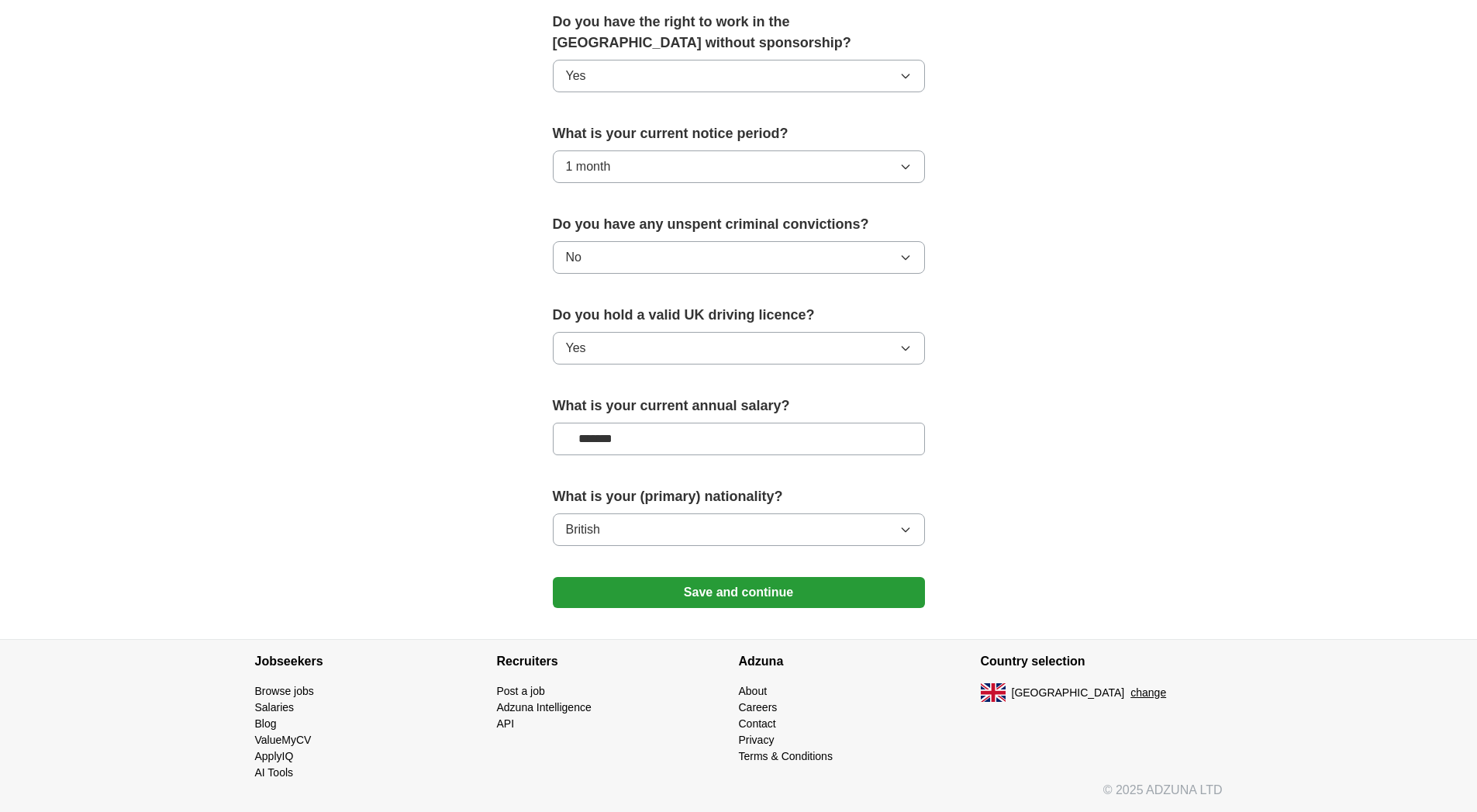
click at [715, 592] on button "Save and continue" at bounding box center [739, 593] width 372 height 31
